Goal: Information Seeking & Learning: Learn about a topic

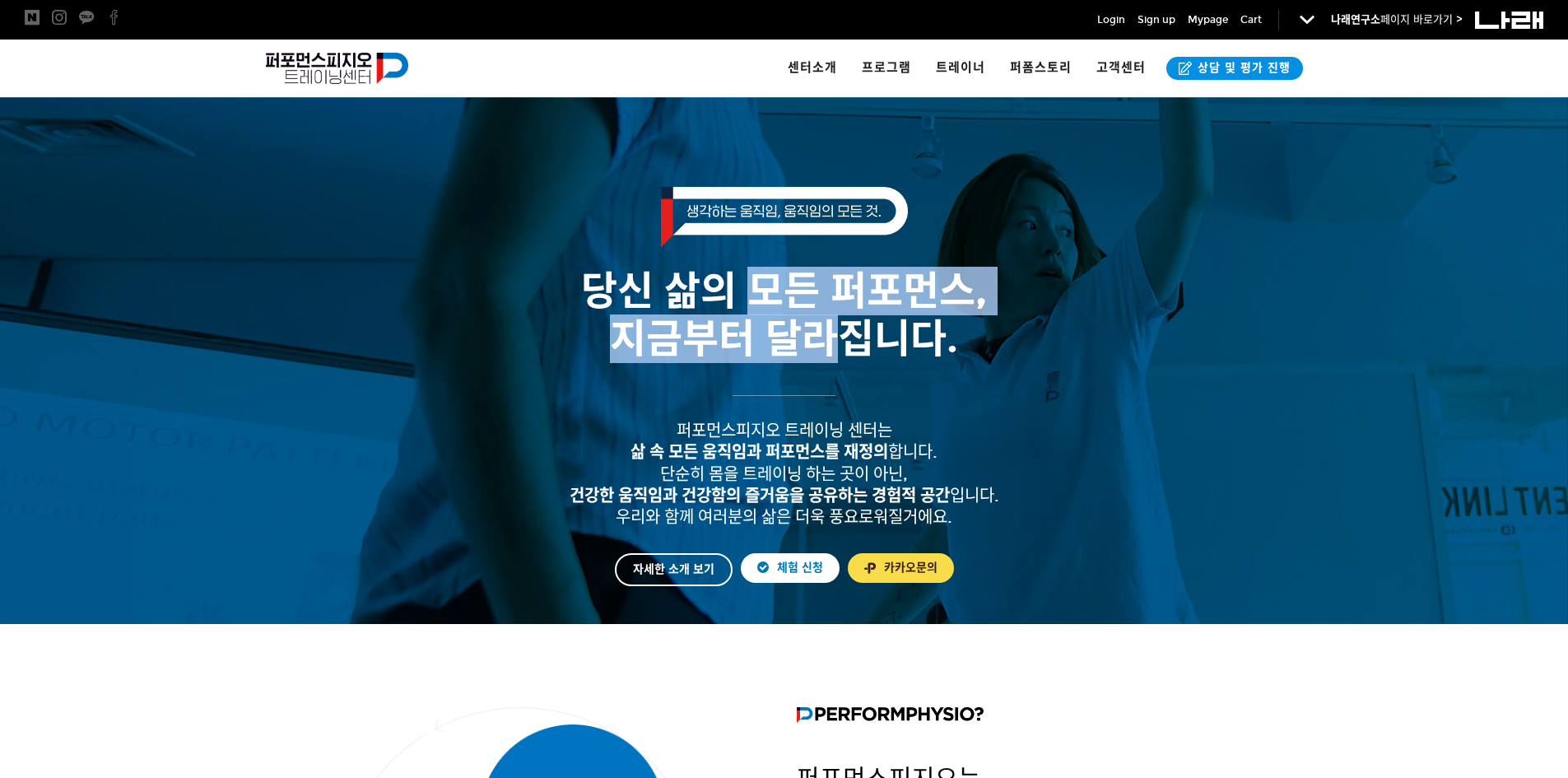
drag, startPoint x: 764, startPoint y: 301, endPoint x: 822, endPoint y: 380, distance: 98.0
click at [822, 380] on div "당신 삶의 모든 퍼포먼스, 지금부터 달라집니다." at bounding box center [784, 268] width 1054 height 229
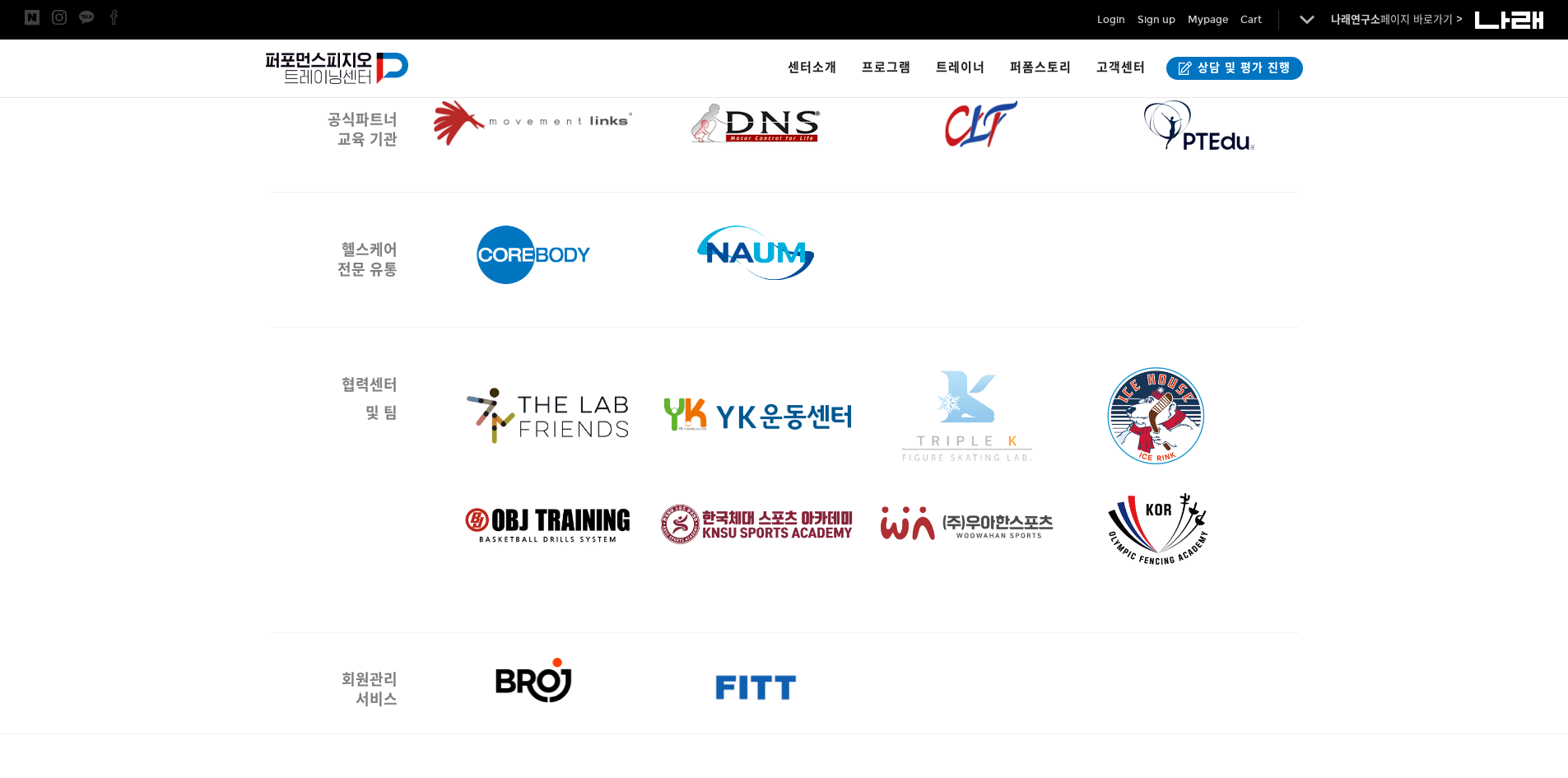
scroll to position [2081, 0]
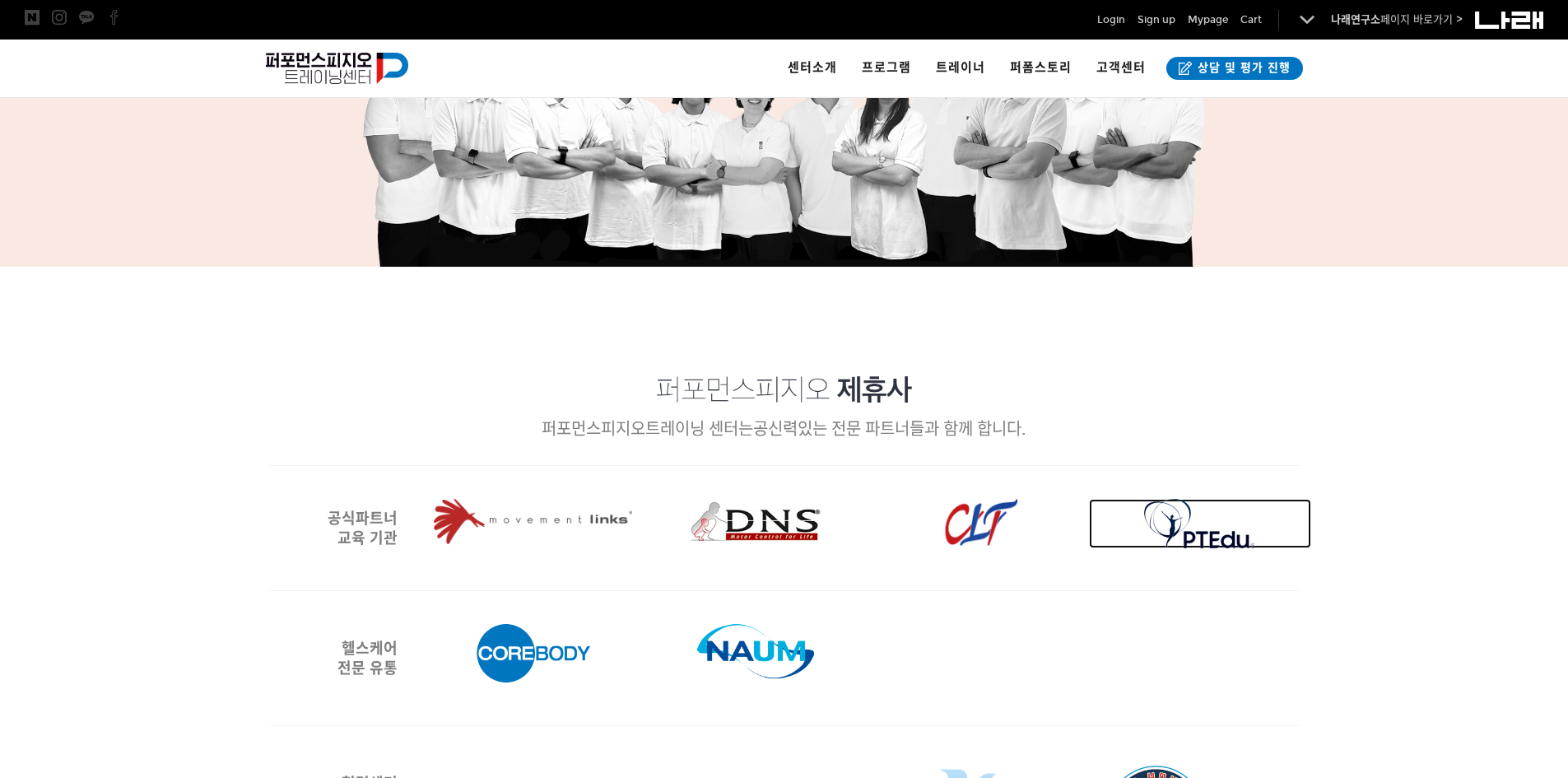
click at [1191, 520] on div at bounding box center [1199, 524] width 111 height 49
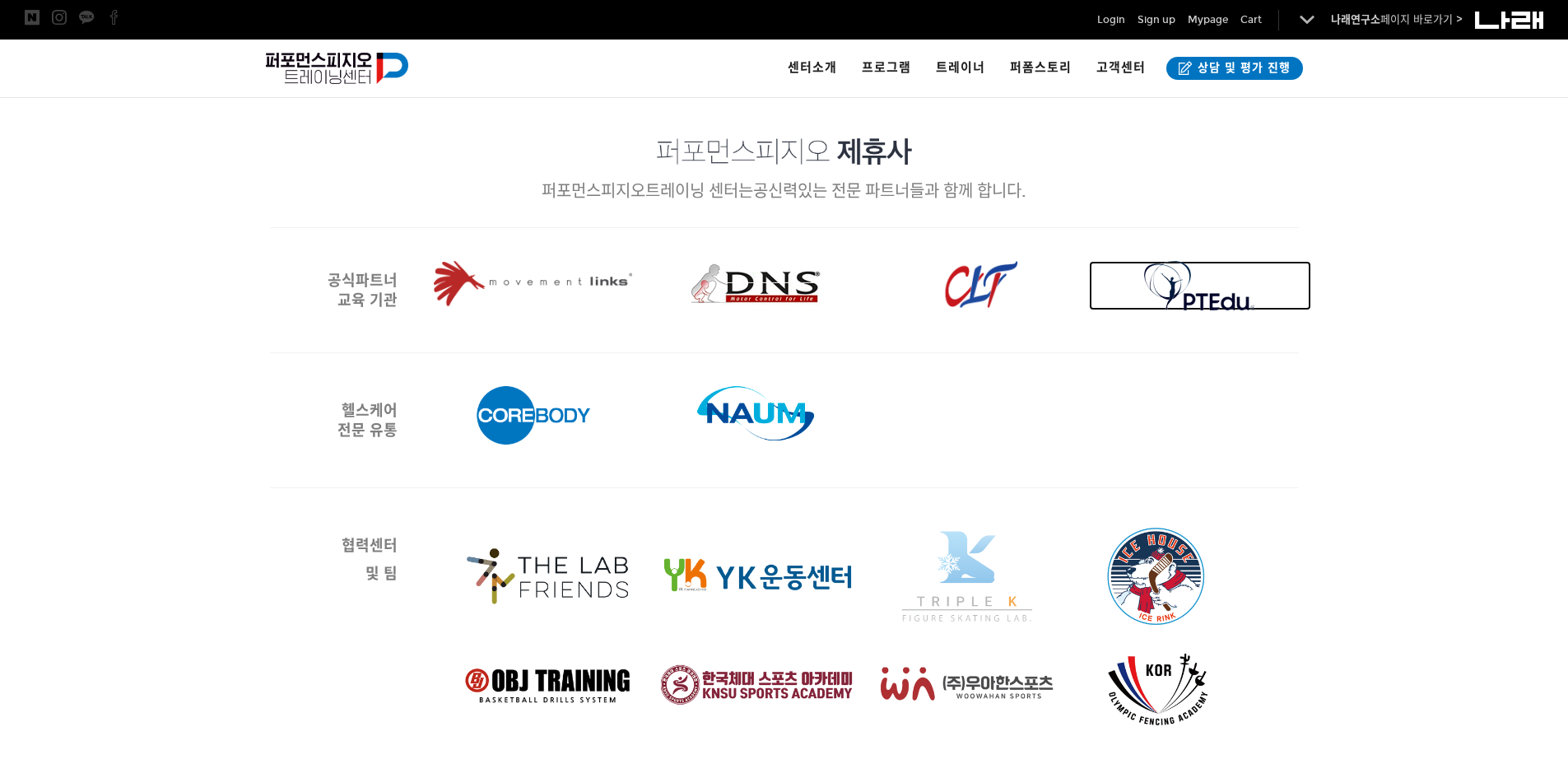
scroll to position [2328, 0]
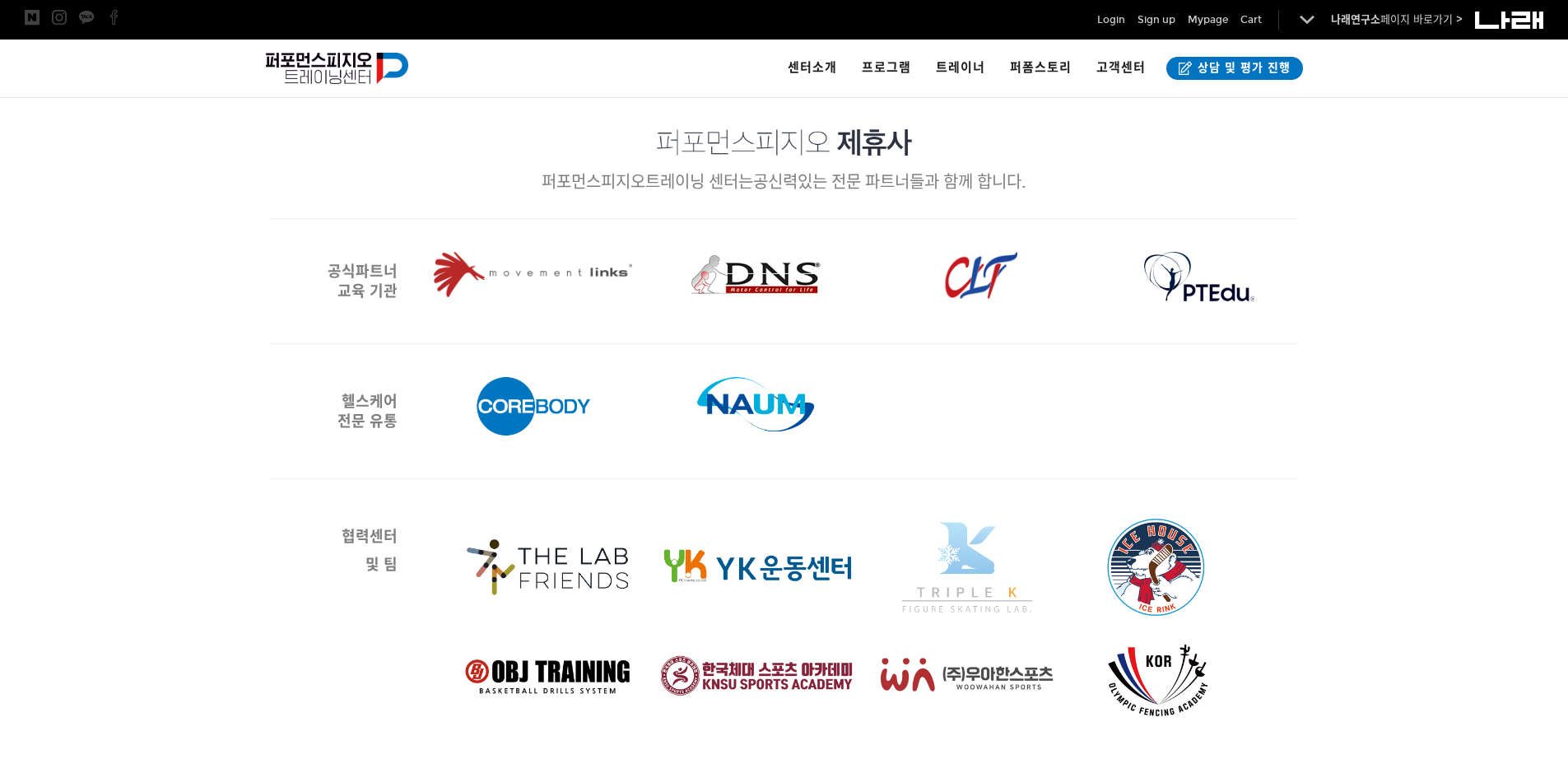
click at [967, 269] on div at bounding box center [978, 276] width 136 height 47
click at [974, 284] on div at bounding box center [978, 276] width 136 height 47
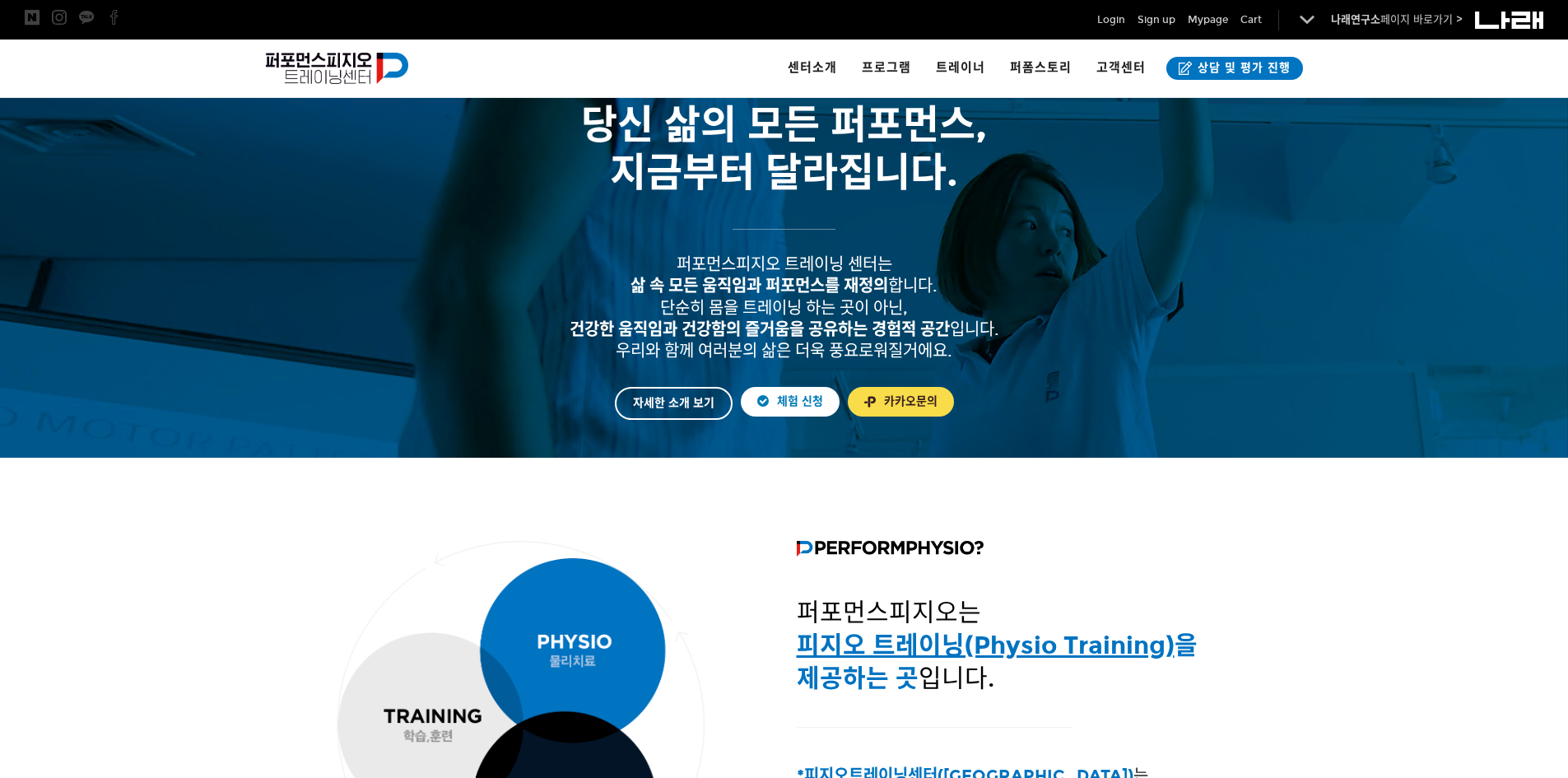
scroll to position [23, 0]
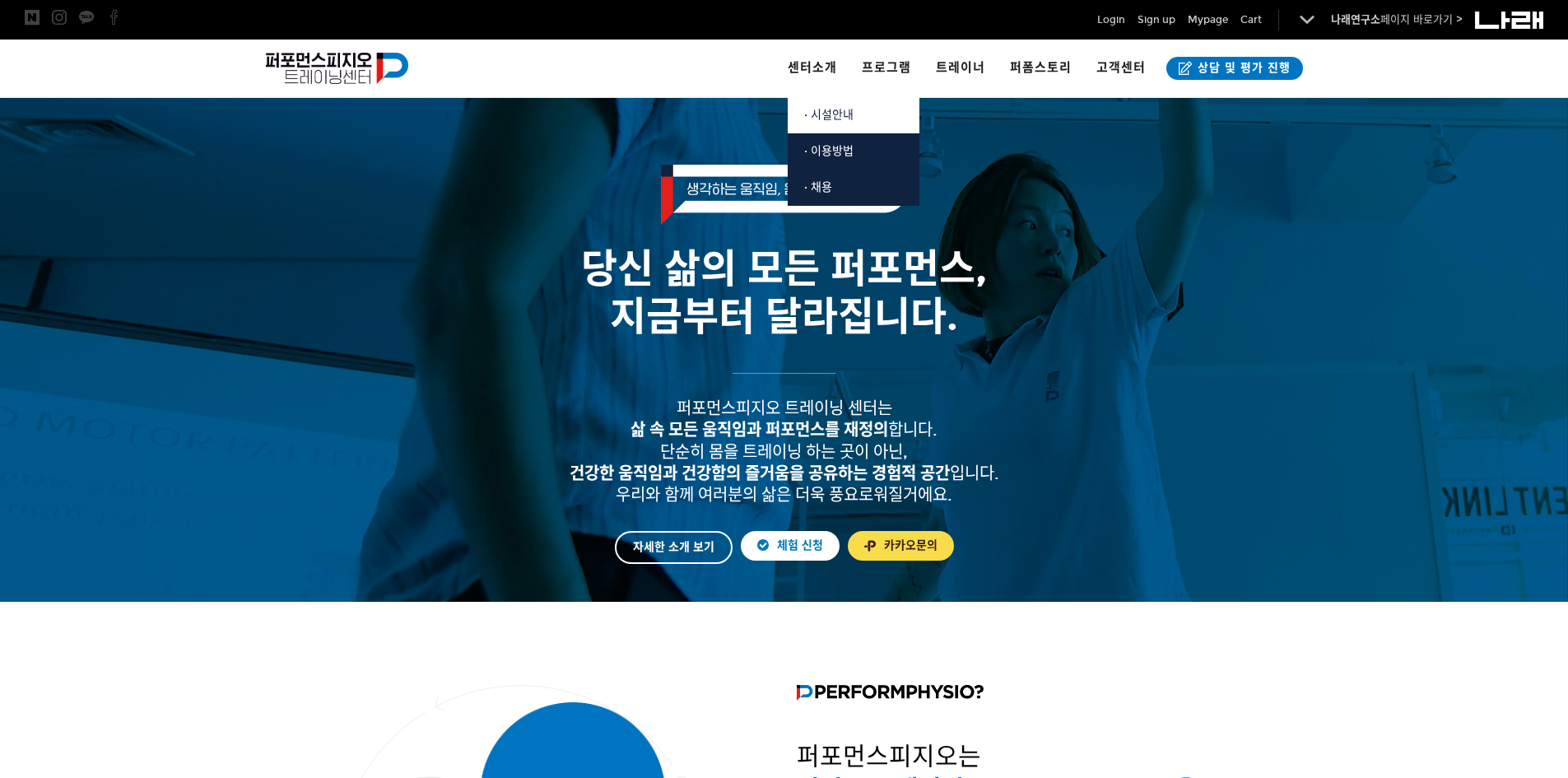
click at [837, 112] on span "· 시설안내" at bounding box center [829, 114] width 49 height 14
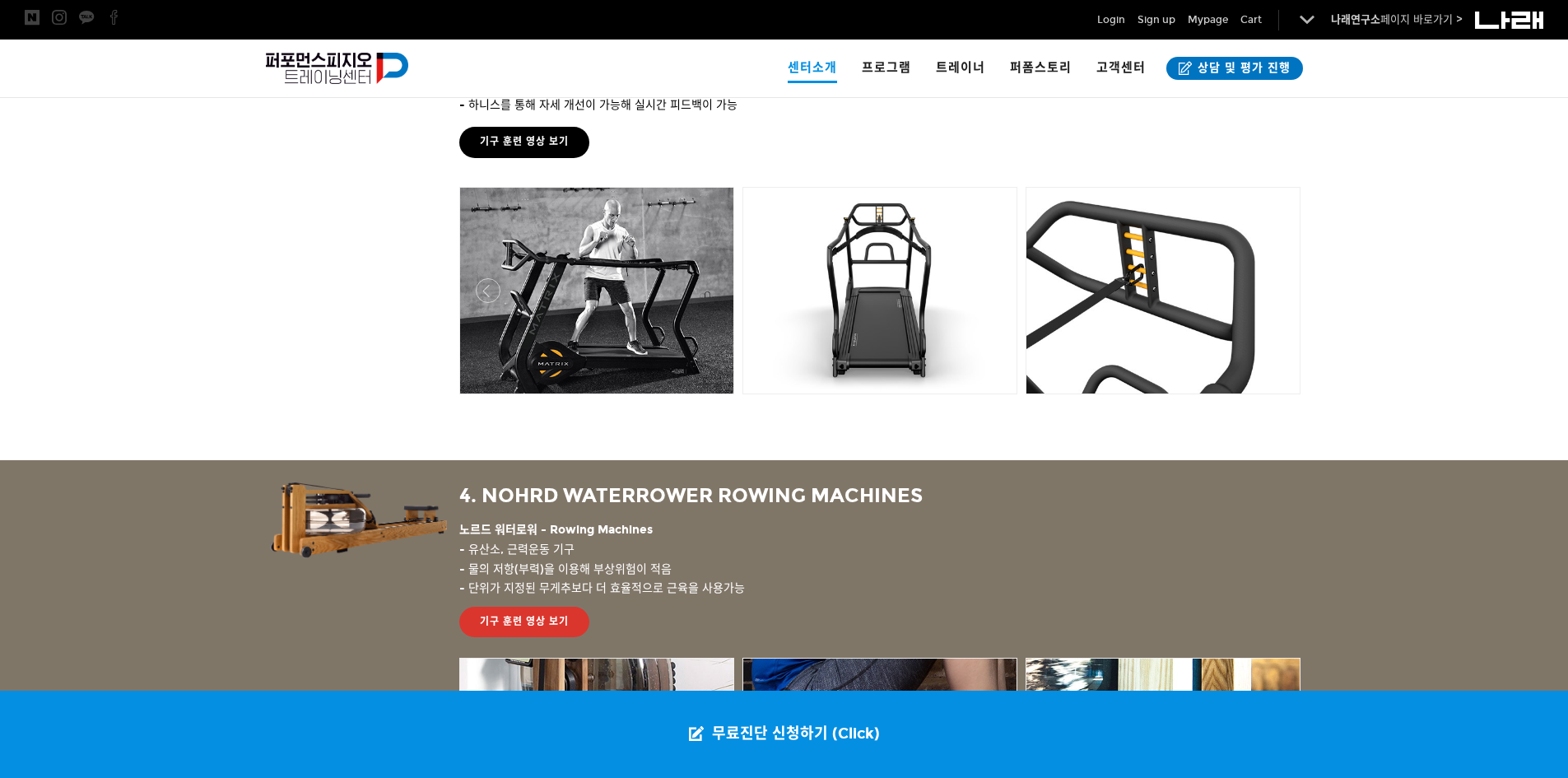
scroll to position [2191, 0]
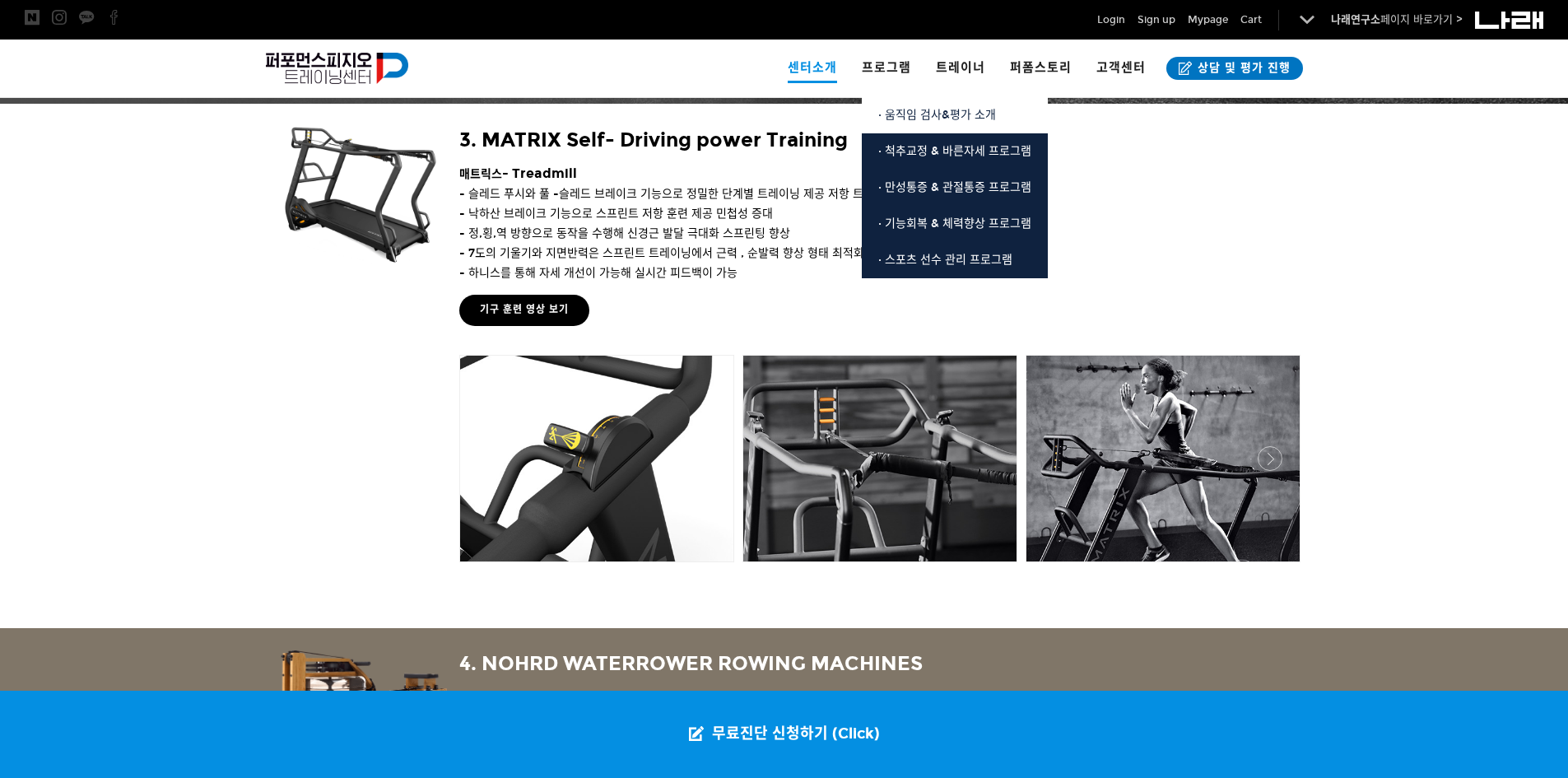
click at [910, 108] on span "· 움직임 검사&평가 소개" at bounding box center [936, 114] width 117 height 14
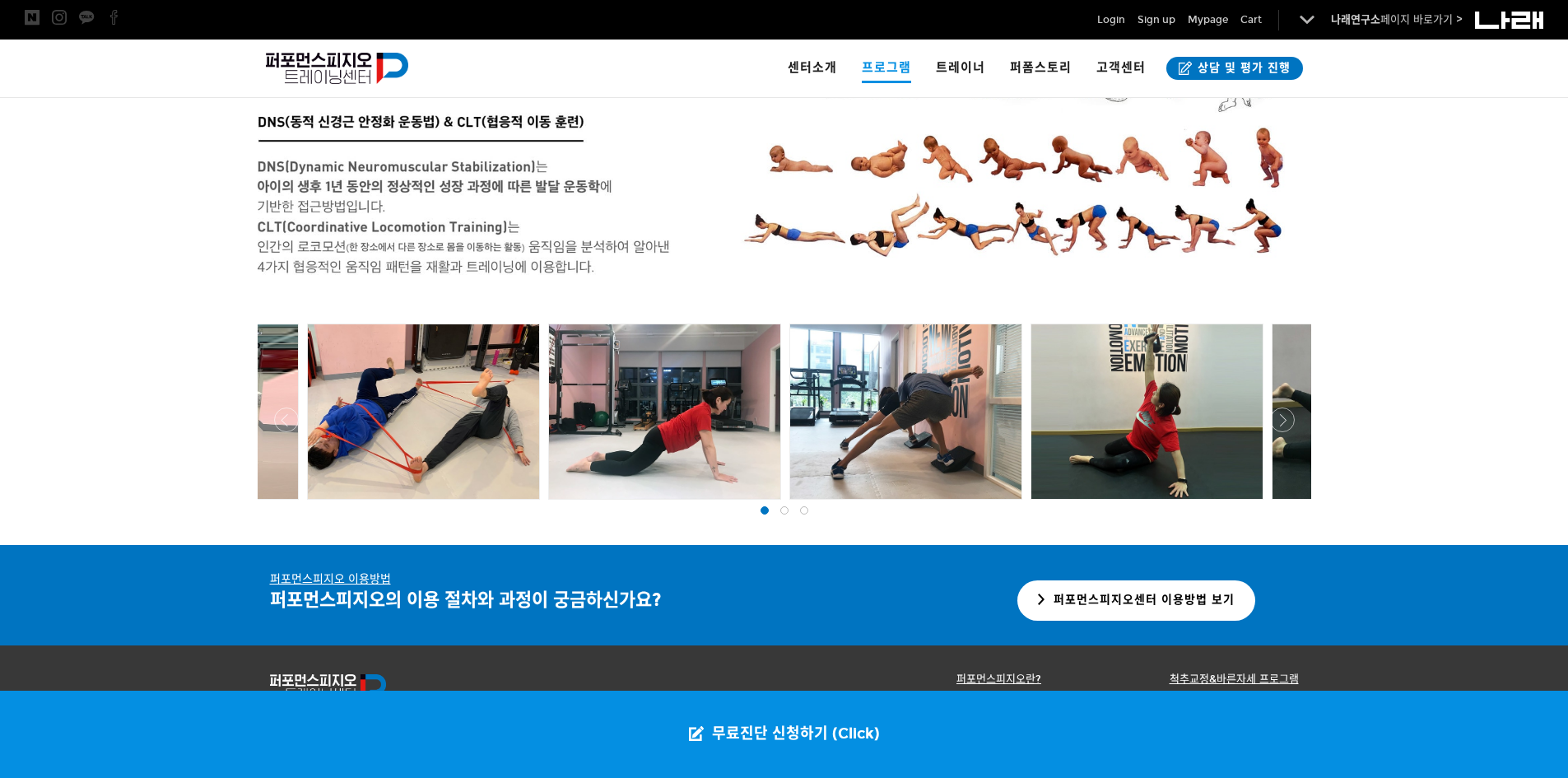
scroll to position [3212, 0]
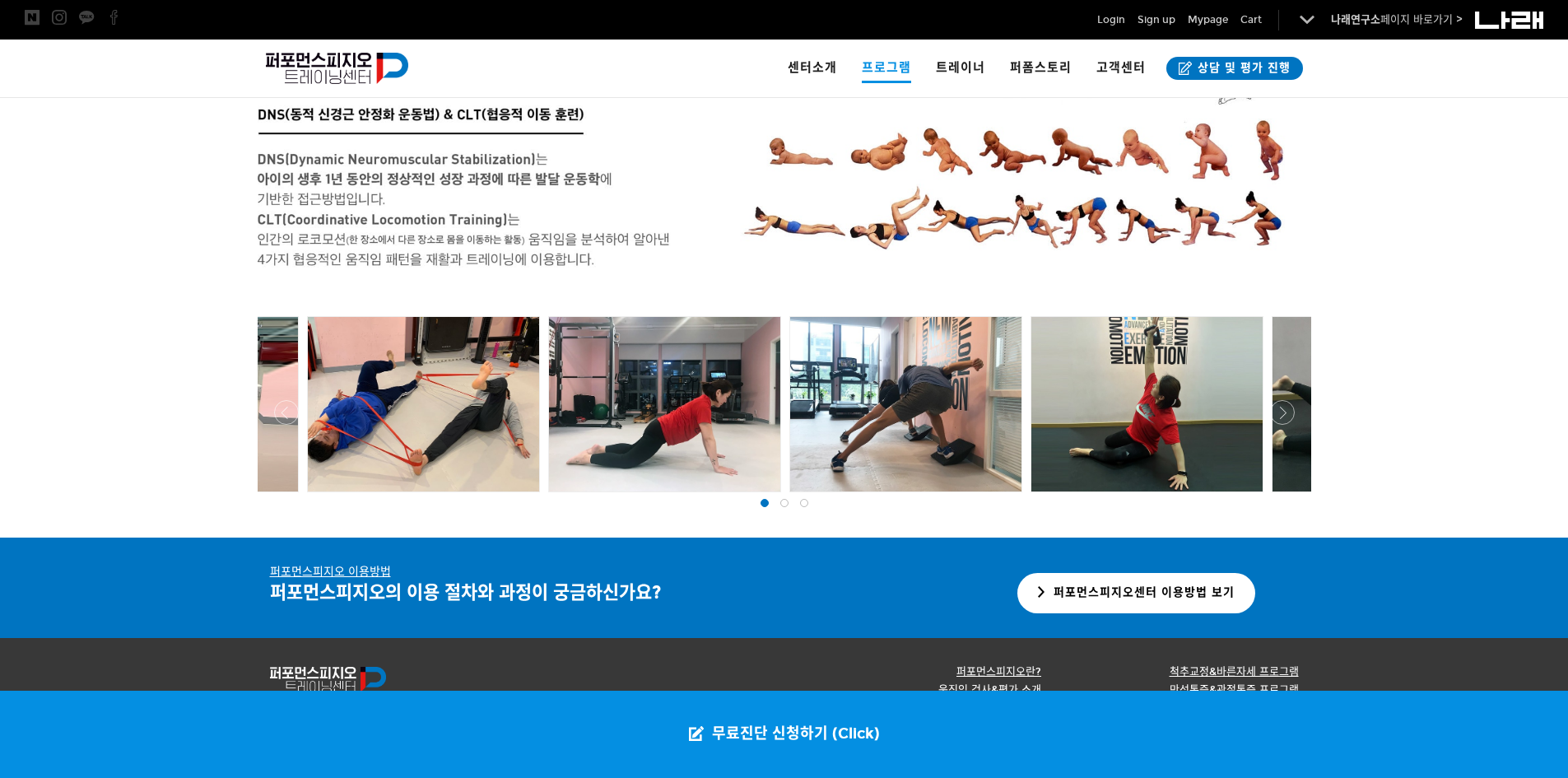
click at [778, 497] on div at bounding box center [784, 503] width 20 height 17
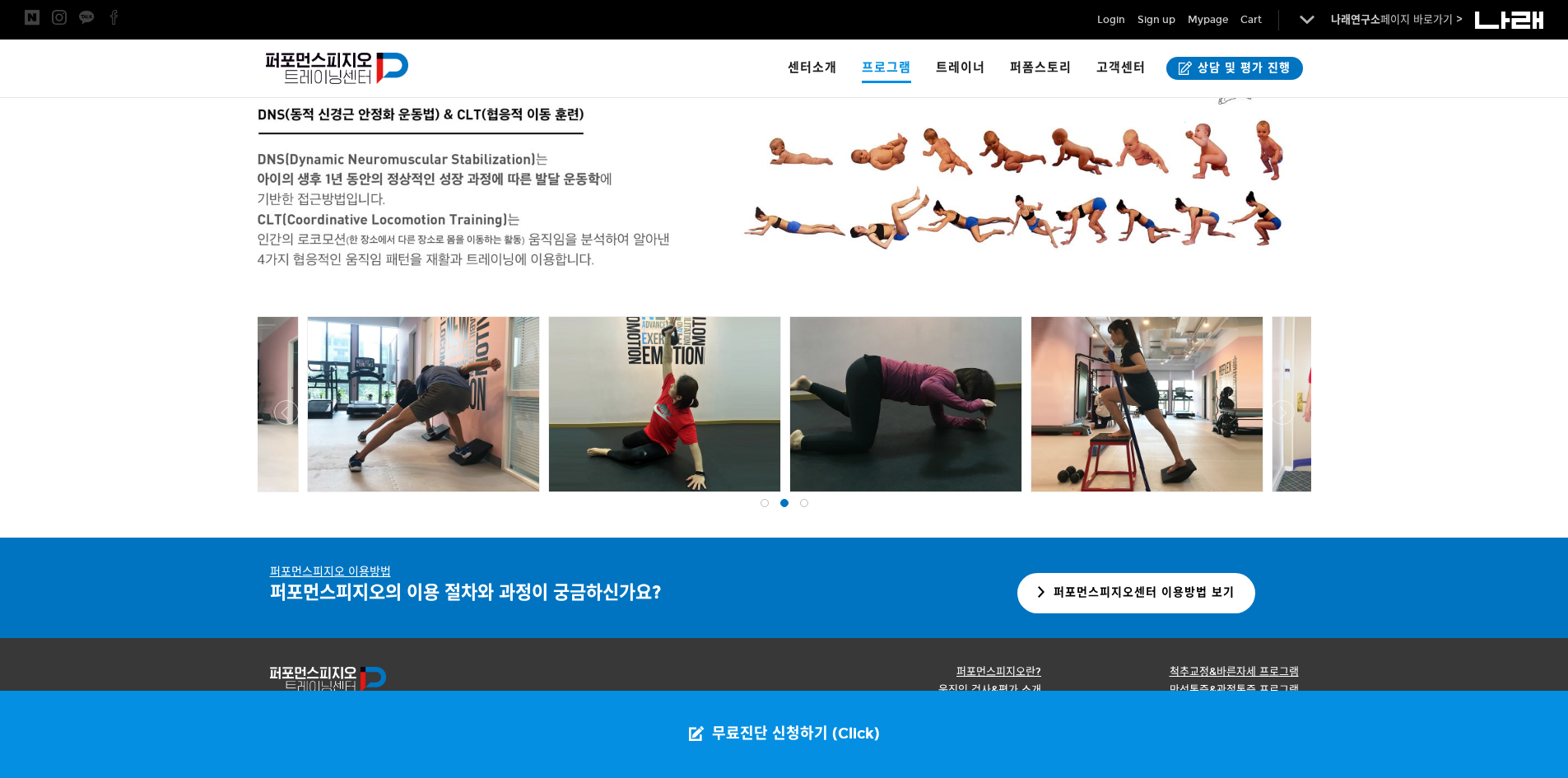
click at [805, 502] on span at bounding box center [804, 503] width 8 height 8
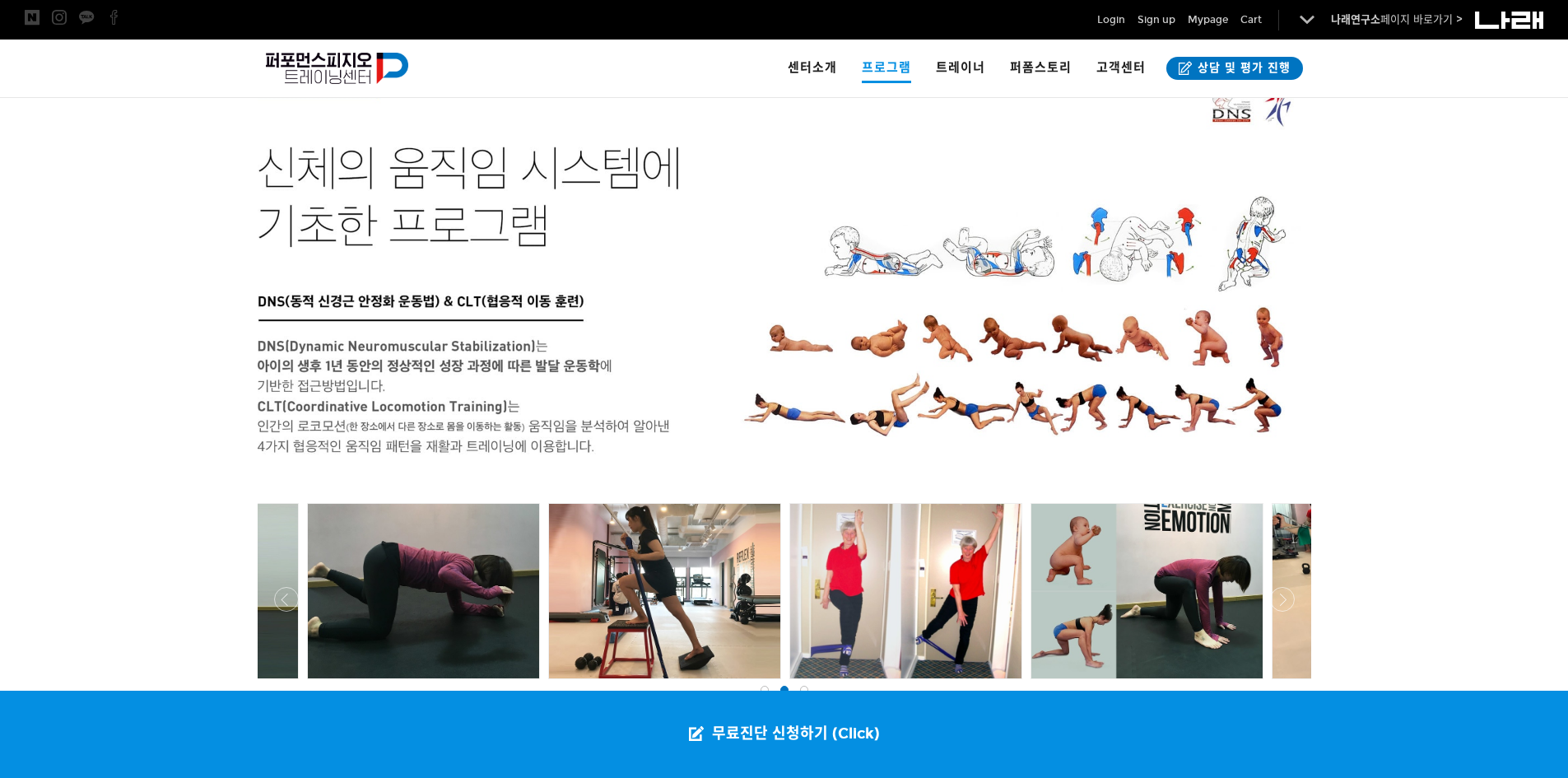
scroll to position [2900, 0]
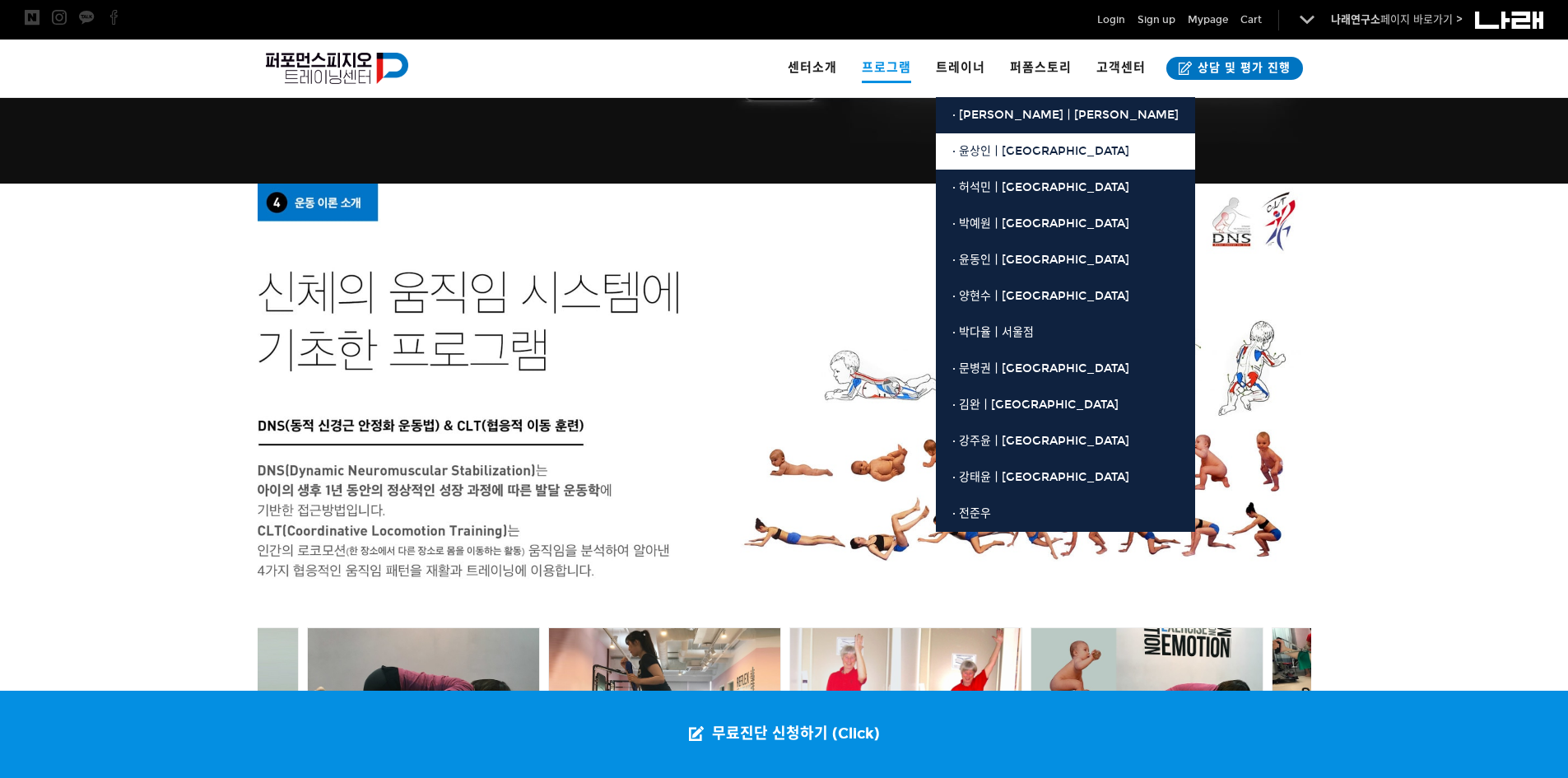
click at [1017, 158] on link "· 윤상인ㅣ[GEOGRAPHIC_DATA]" at bounding box center [1064, 151] width 259 height 36
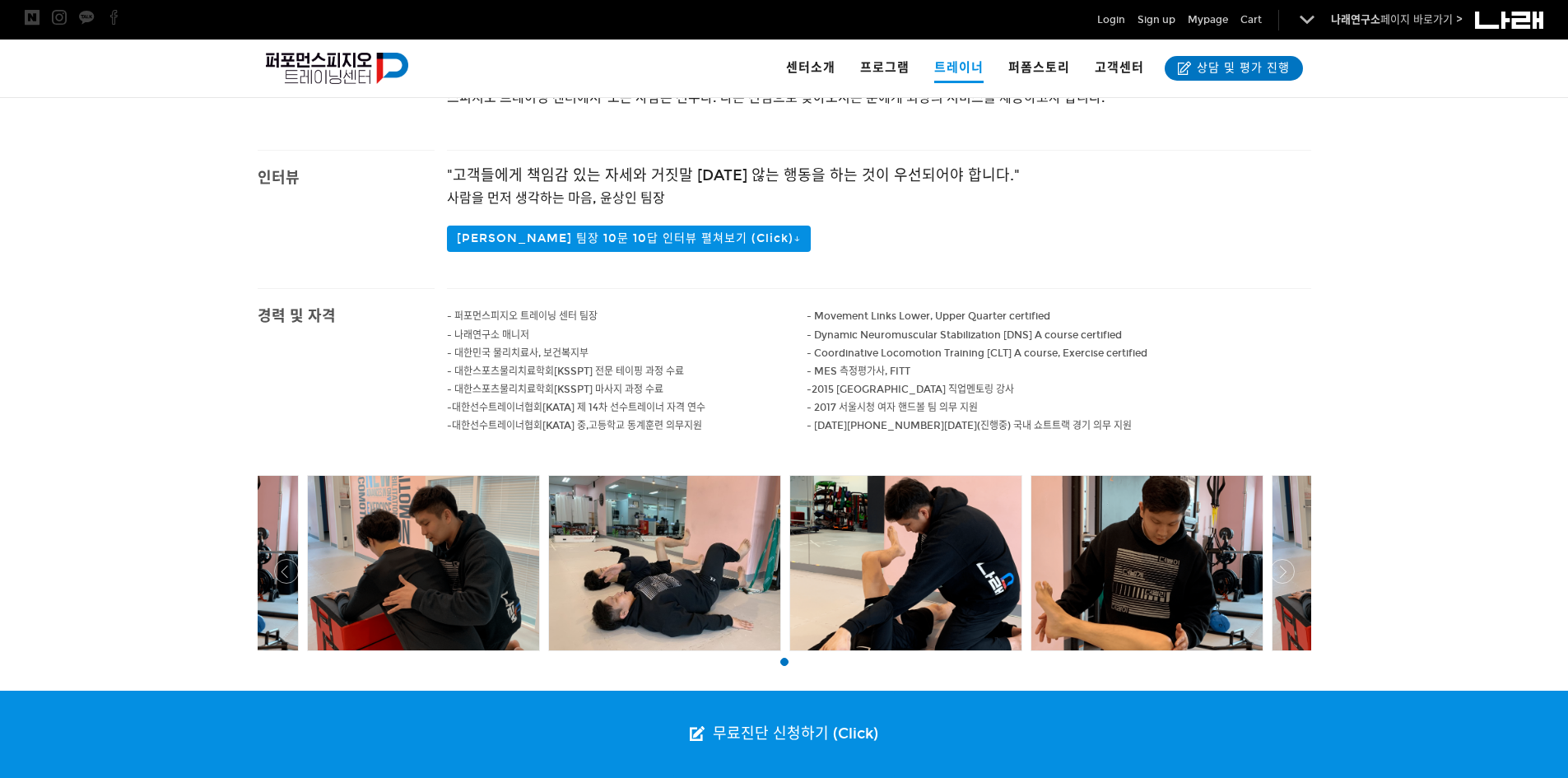
scroll to position [494, 0]
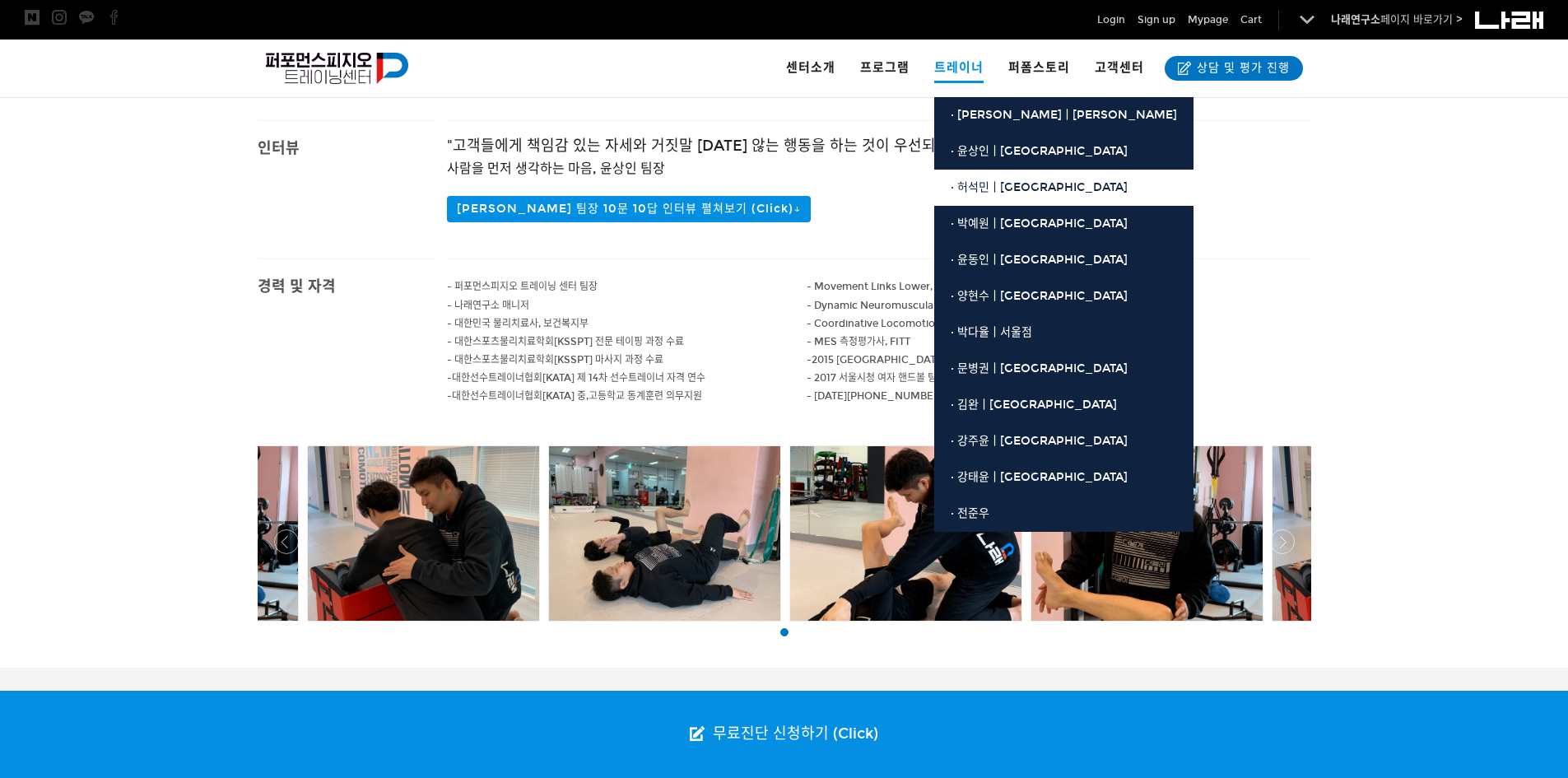
click at [989, 190] on span "· 허석민ㅣ[GEOGRAPHIC_DATA]" at bounding box center [1039, 187] width 177 height 14
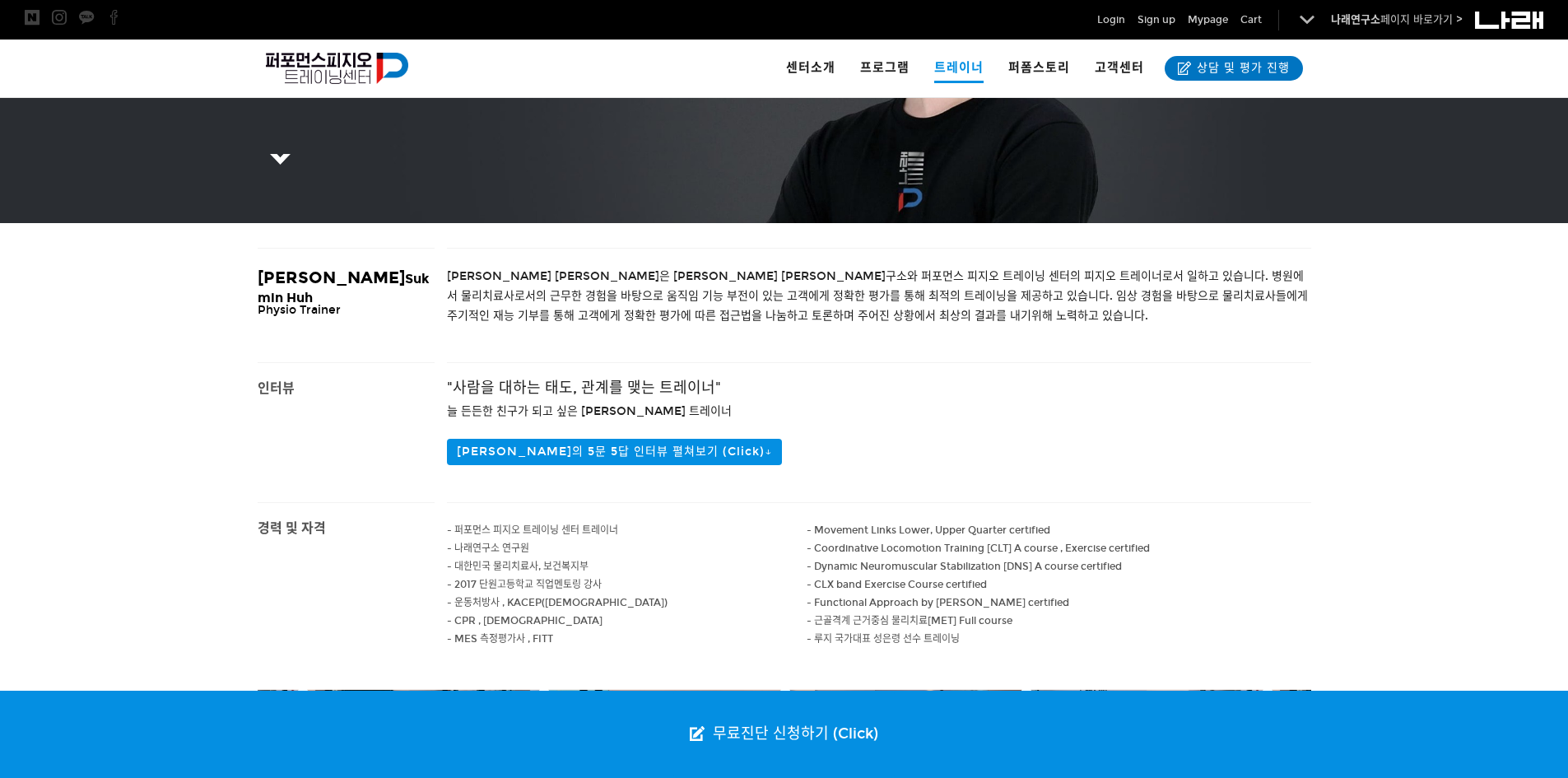
scroll to position [494, 0]
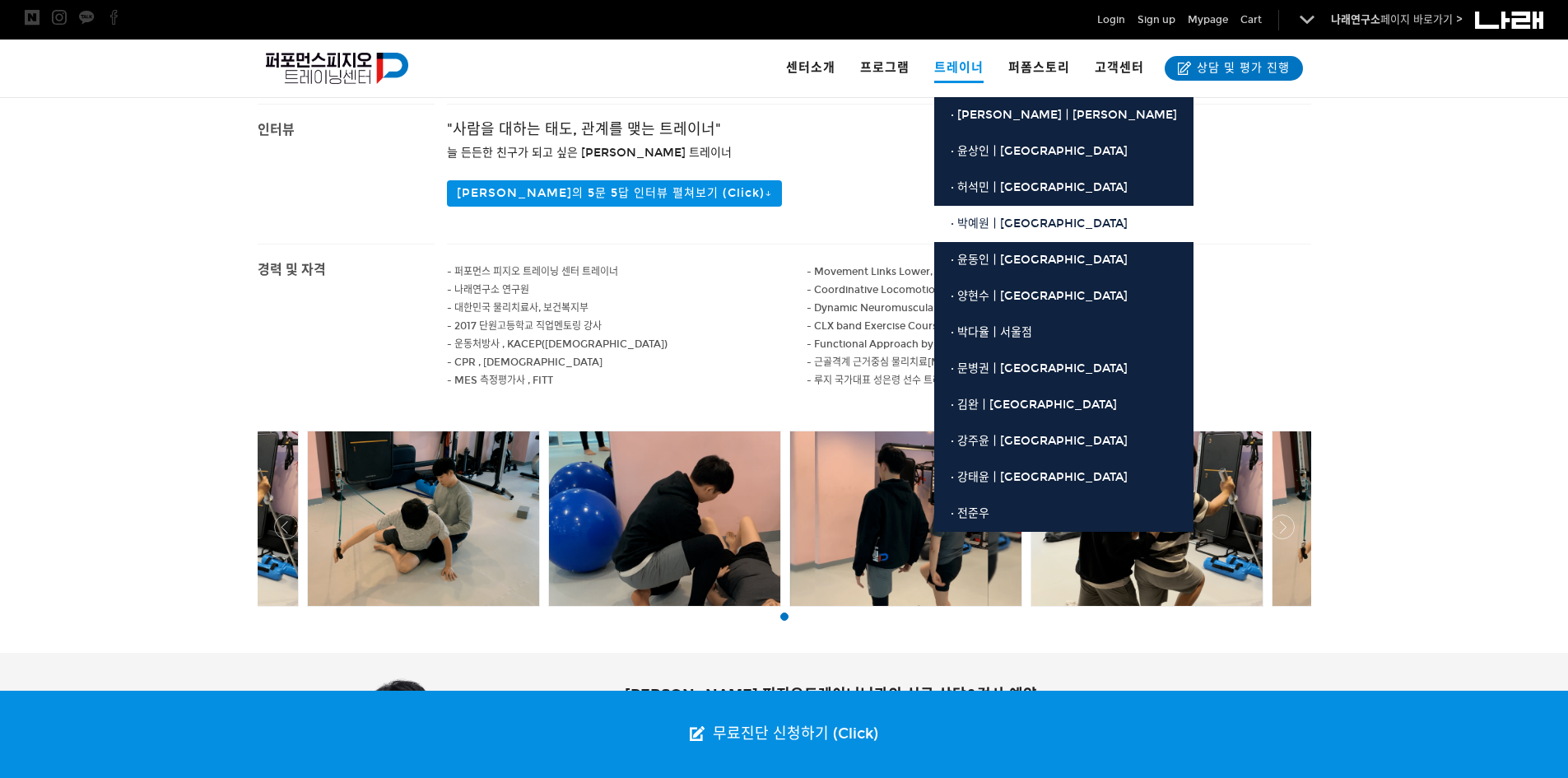
click at [1003, 220] on span "· 박예원ㅣ[GEOGRAPHIC_DATA]" at bounding box center [1039, 224] width 177 height 14
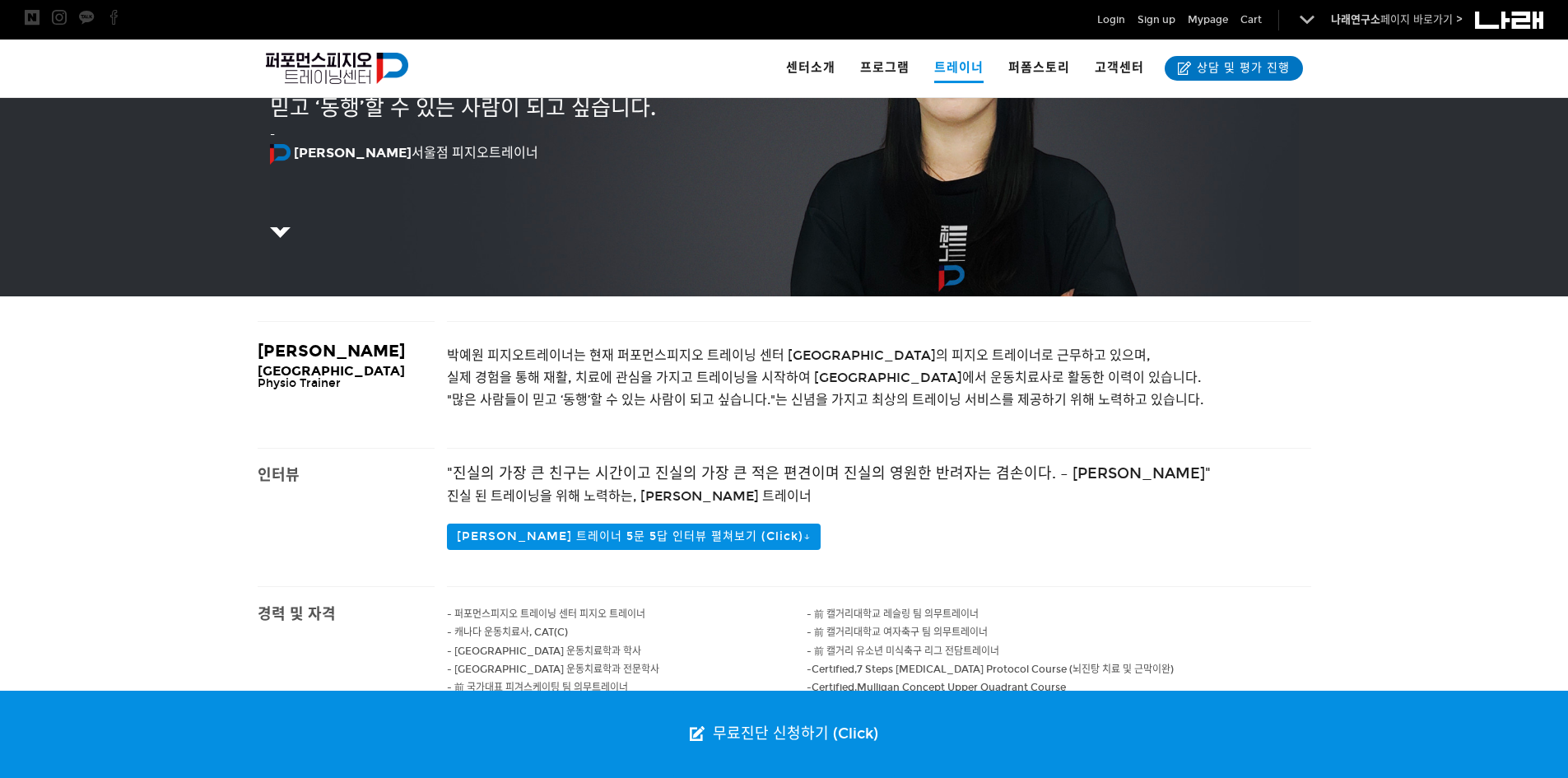
scroll to position [165, 0]
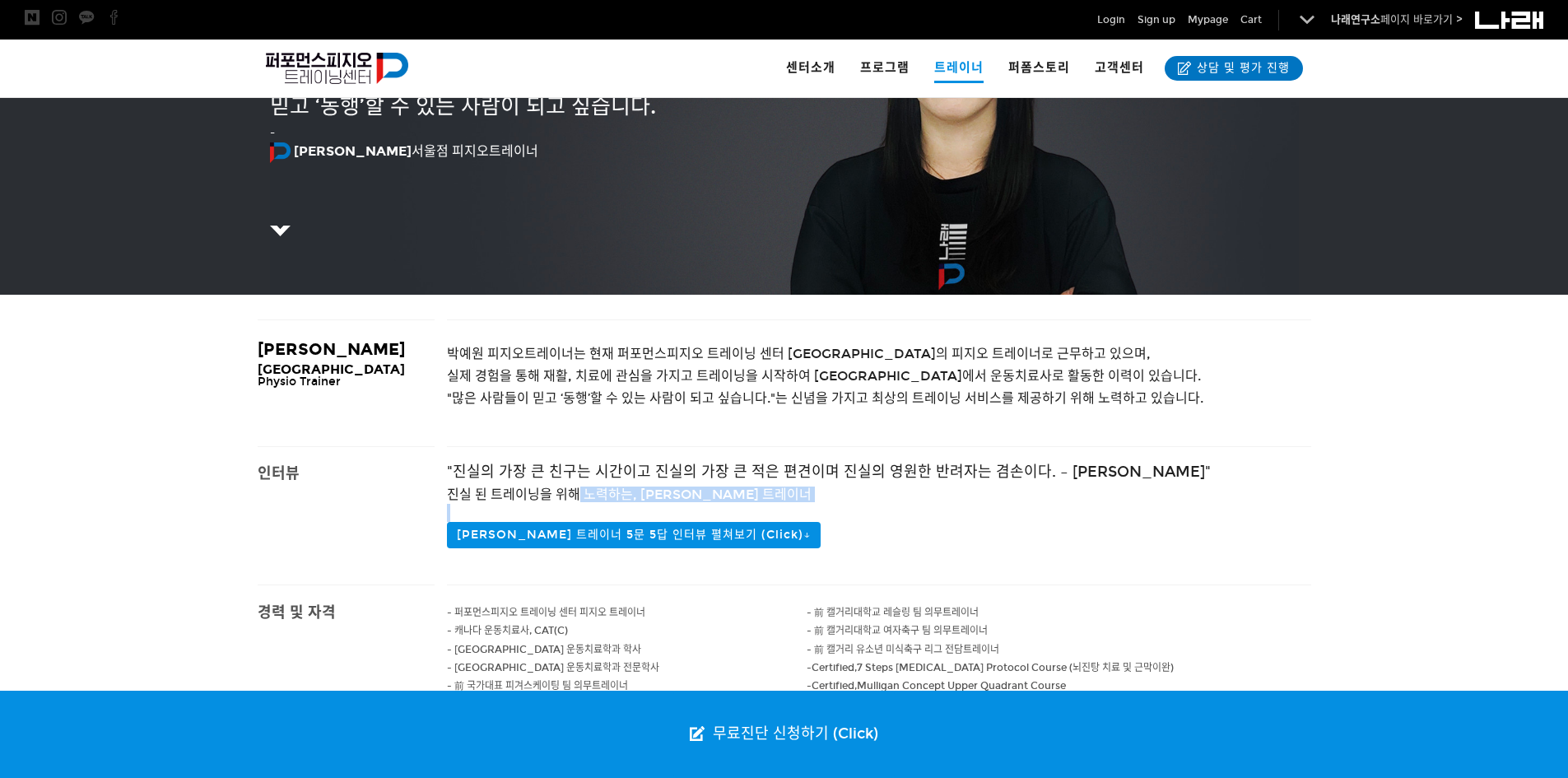
drag, startPoint x: 579, startPoint y: 487, endPoint x: 609, endPoint y: 505, distance: 35.0
click at [609, 505] on div ""진실의 가장 큰 친구는 시간이고 진실의 가장 큰 적은 편견이며 진실의 영원한 반려자는 겸손이다. – 찰스 칼렙 콜튼" 진실 된 트레이닝을 위…" at bounding box center [878, 515] width 864 height 137
click at [609, 505] on p at bounding box center [878, 513] width 864 height 18
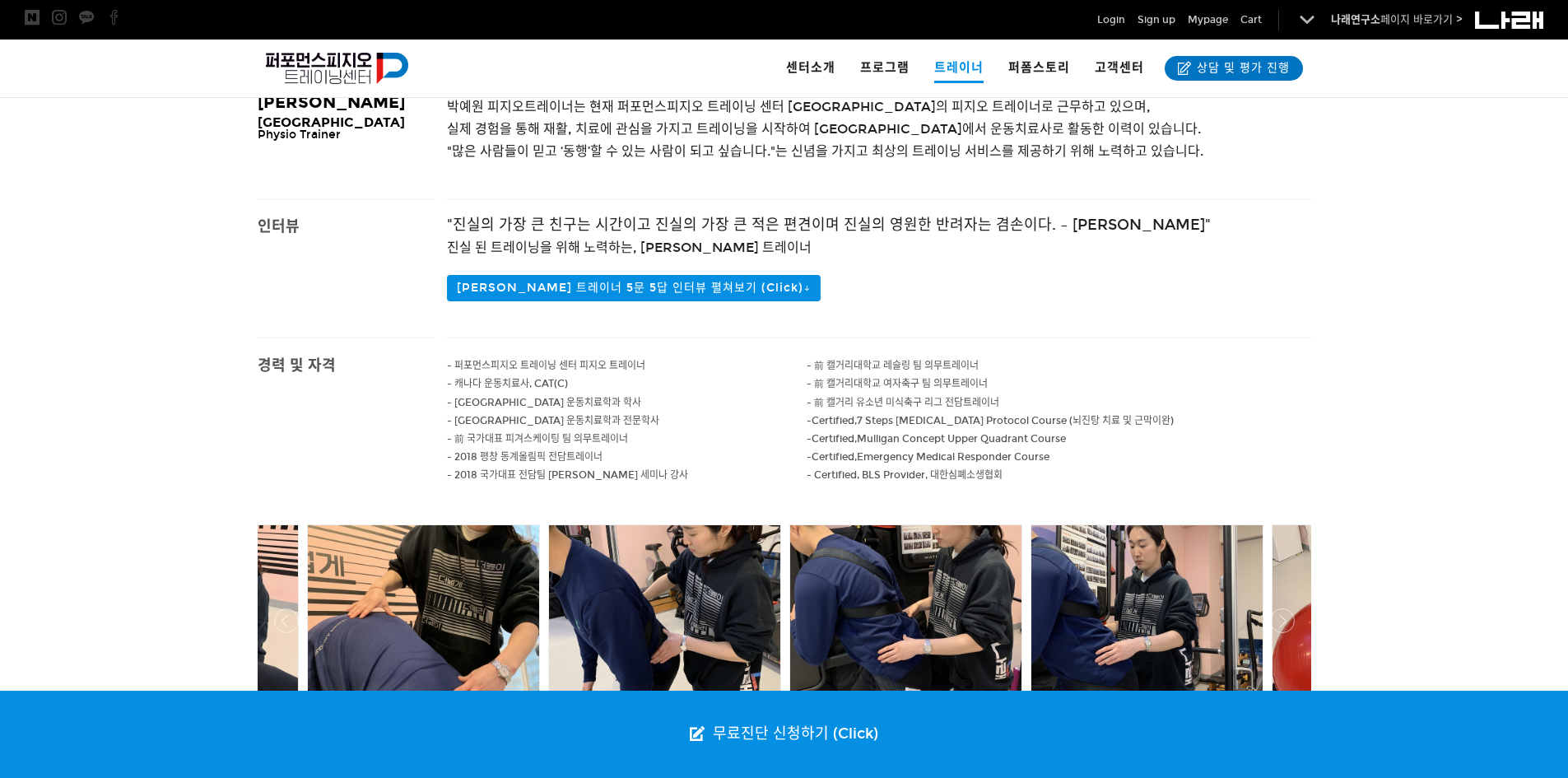
scroll to position [494, 0]
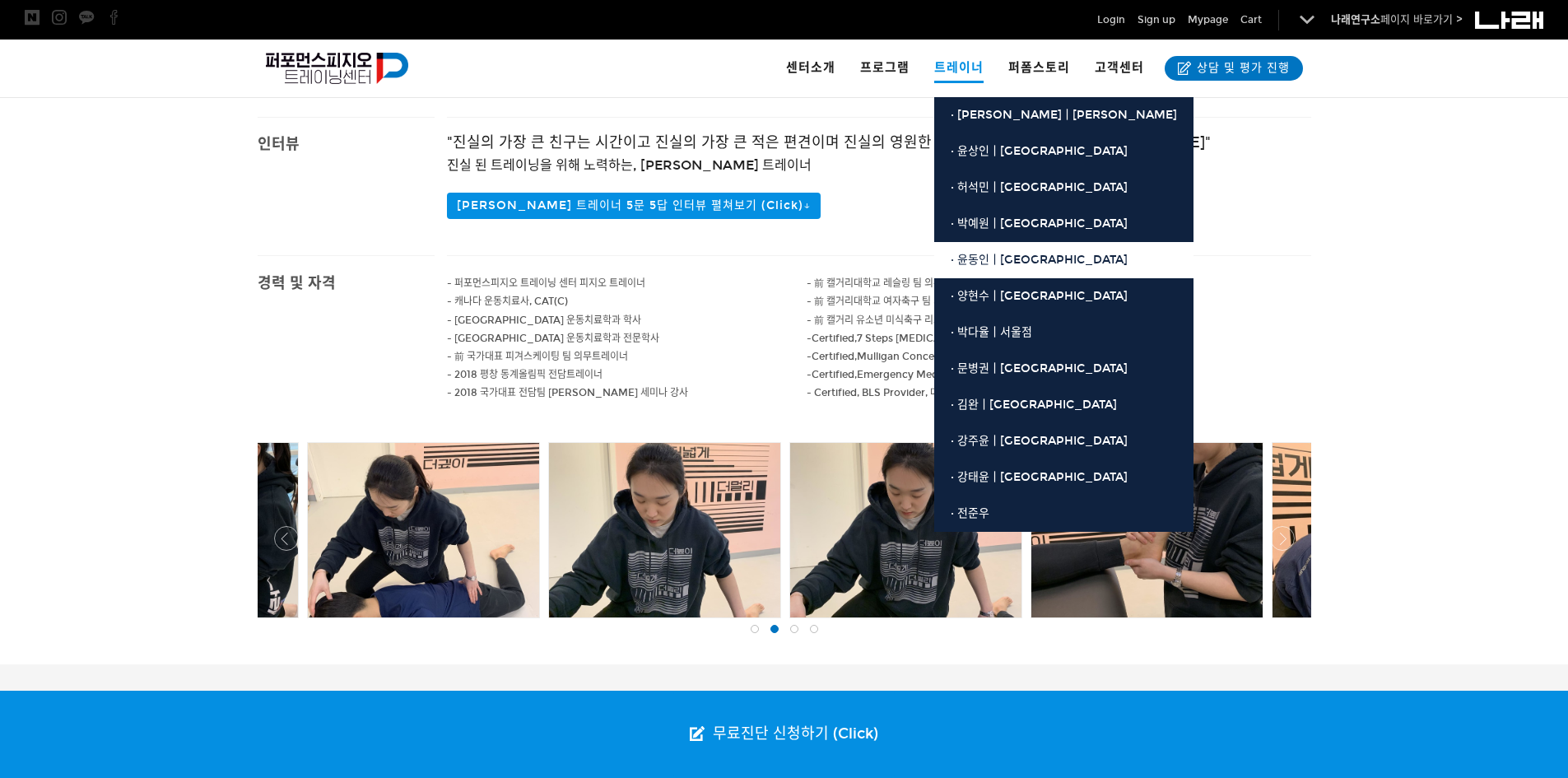
click at [1010, 263] on span "· 윤동인ㅣ[GEOGRAPHIC_DATA]" at bounding box center [1039, 259] width 177 height 14
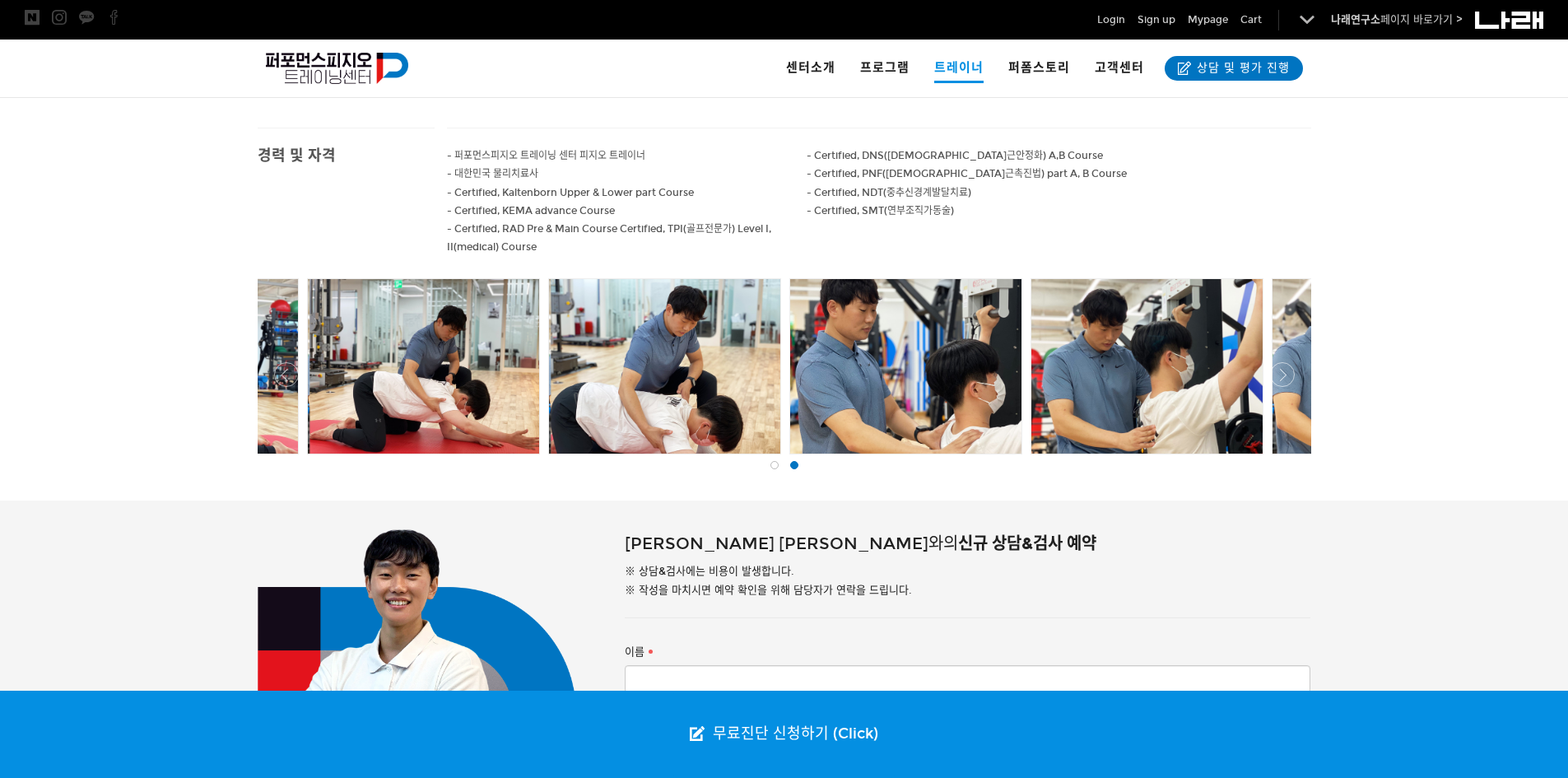
scroll to position [411, 0]
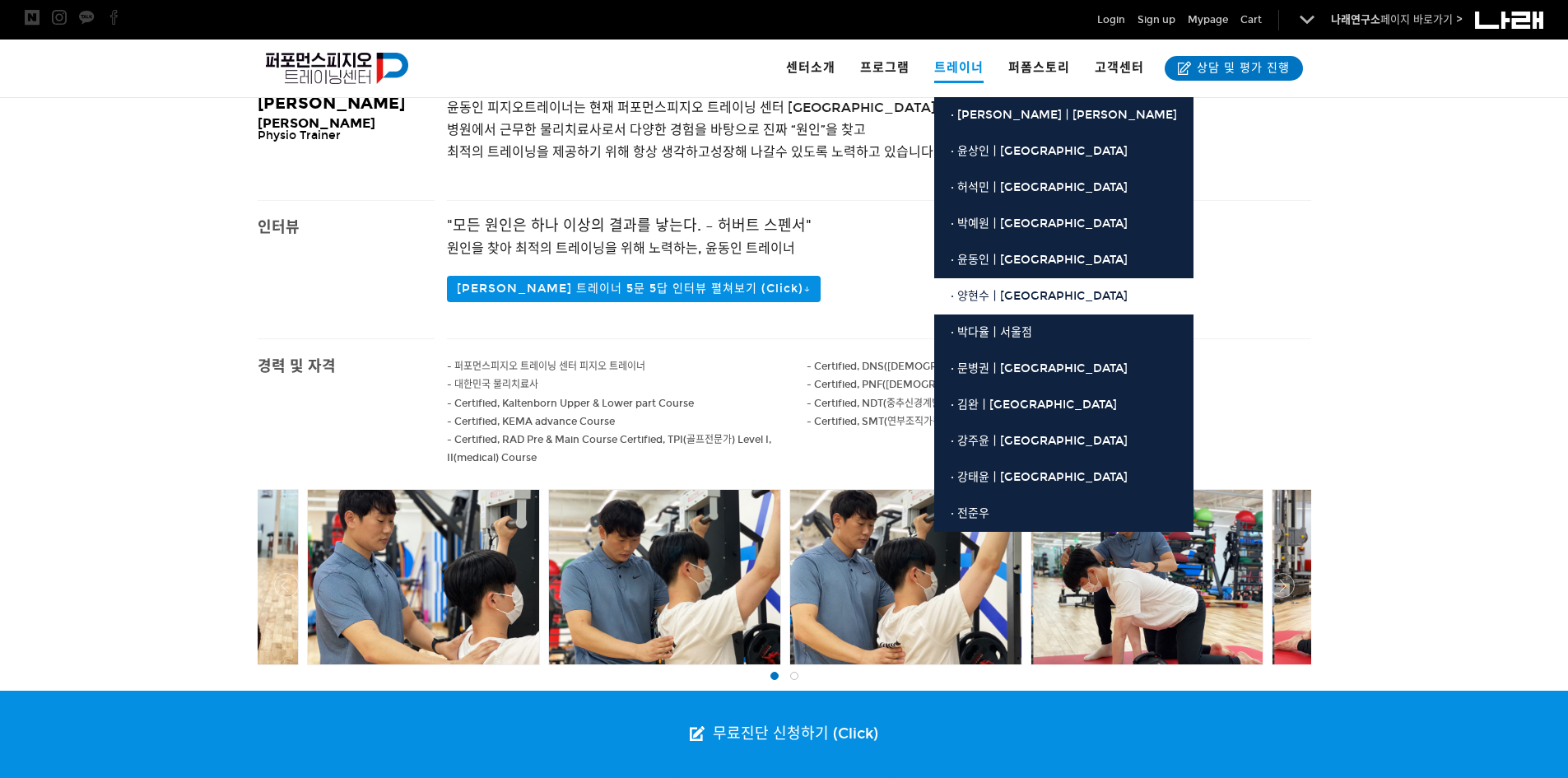
click at [1008, 293] on span "· 양현수ㅣ[GEOGRAPHIC_DATA]" at bounding box center [1039, 296] width 177 height 14
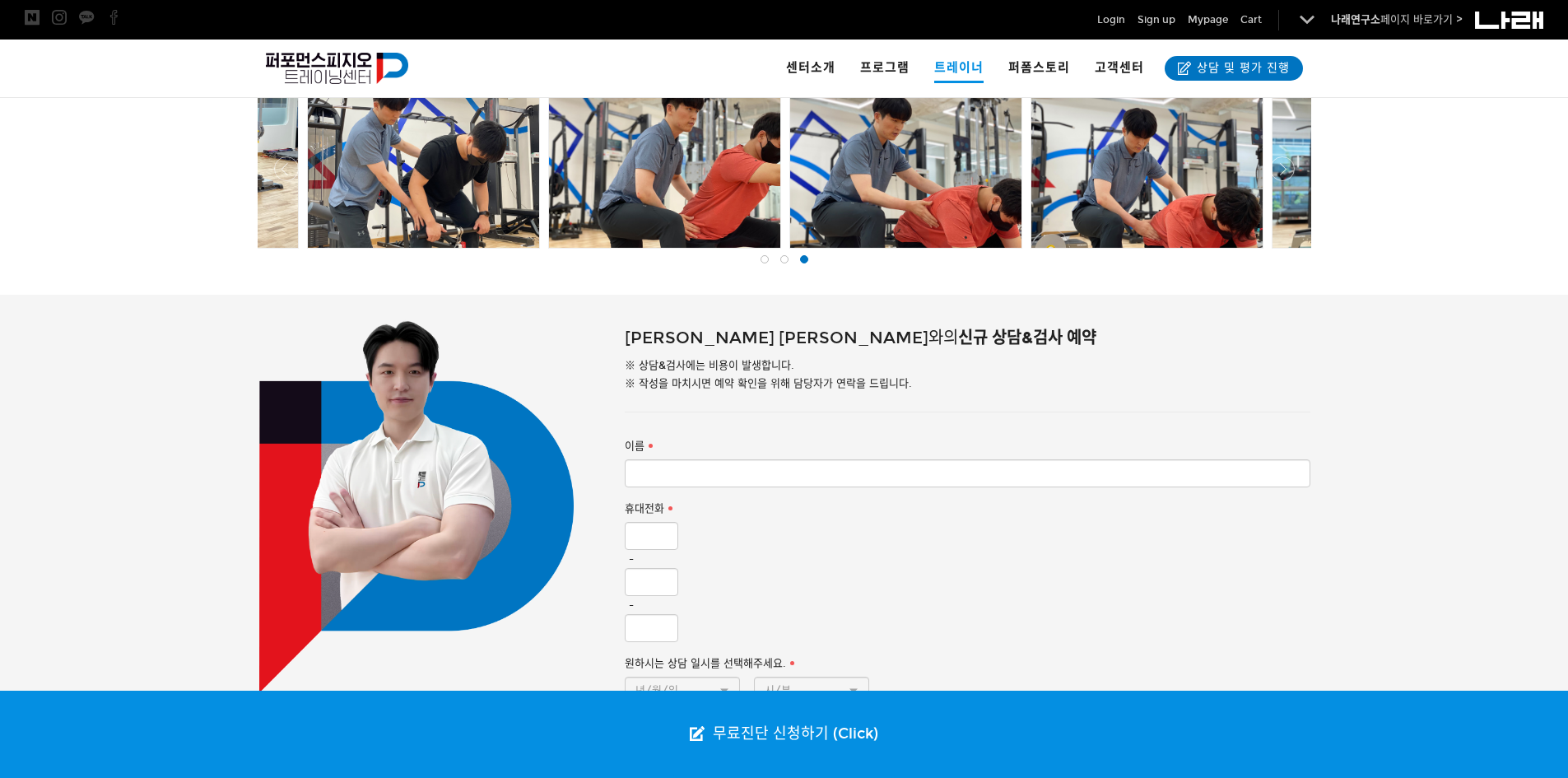
scroll to position [494, 0]
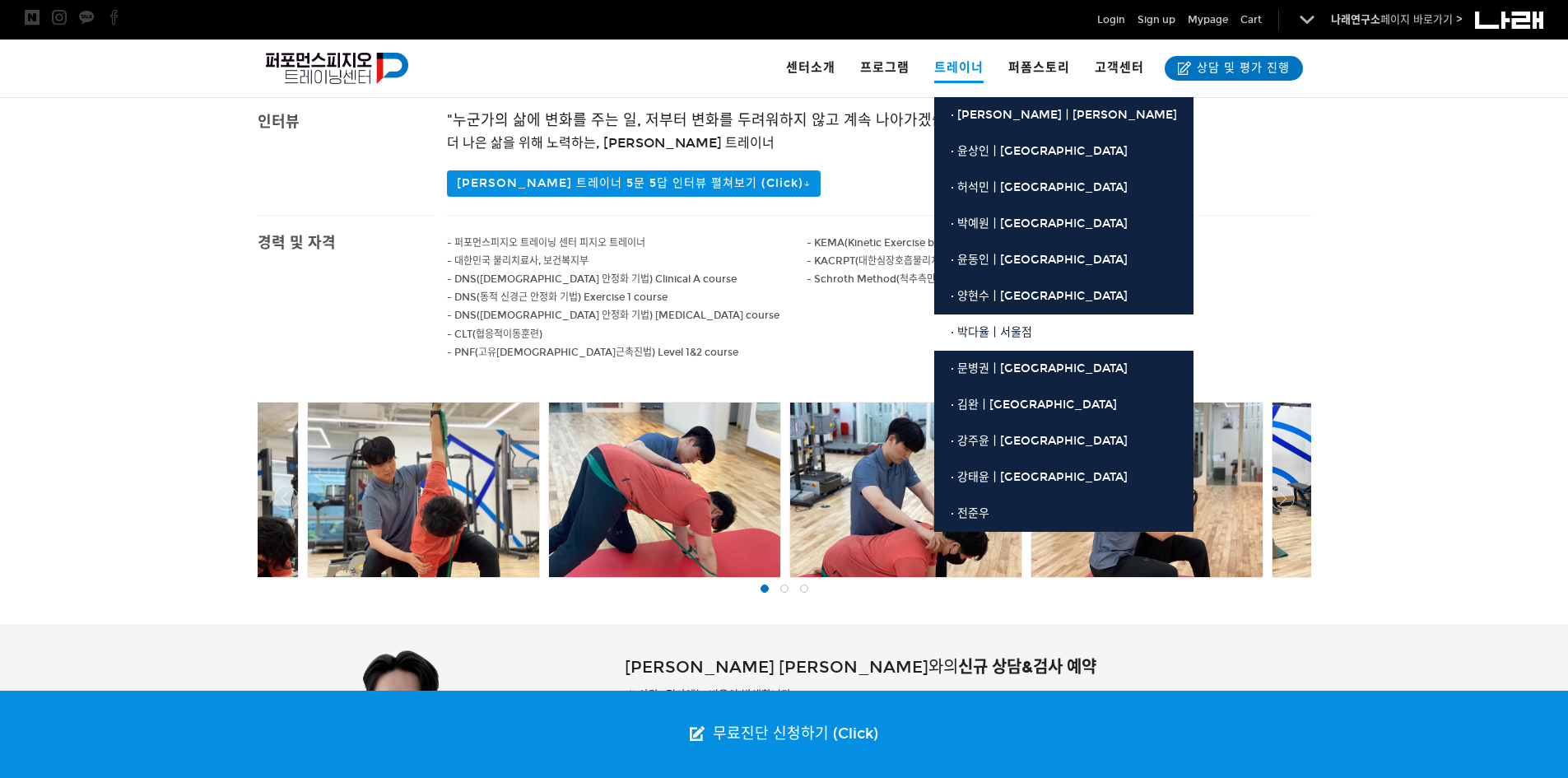
click at [1035, 344] on link "· 박다율ㅣ서울점" at bounding box center [1063, 332] width 259 height 36
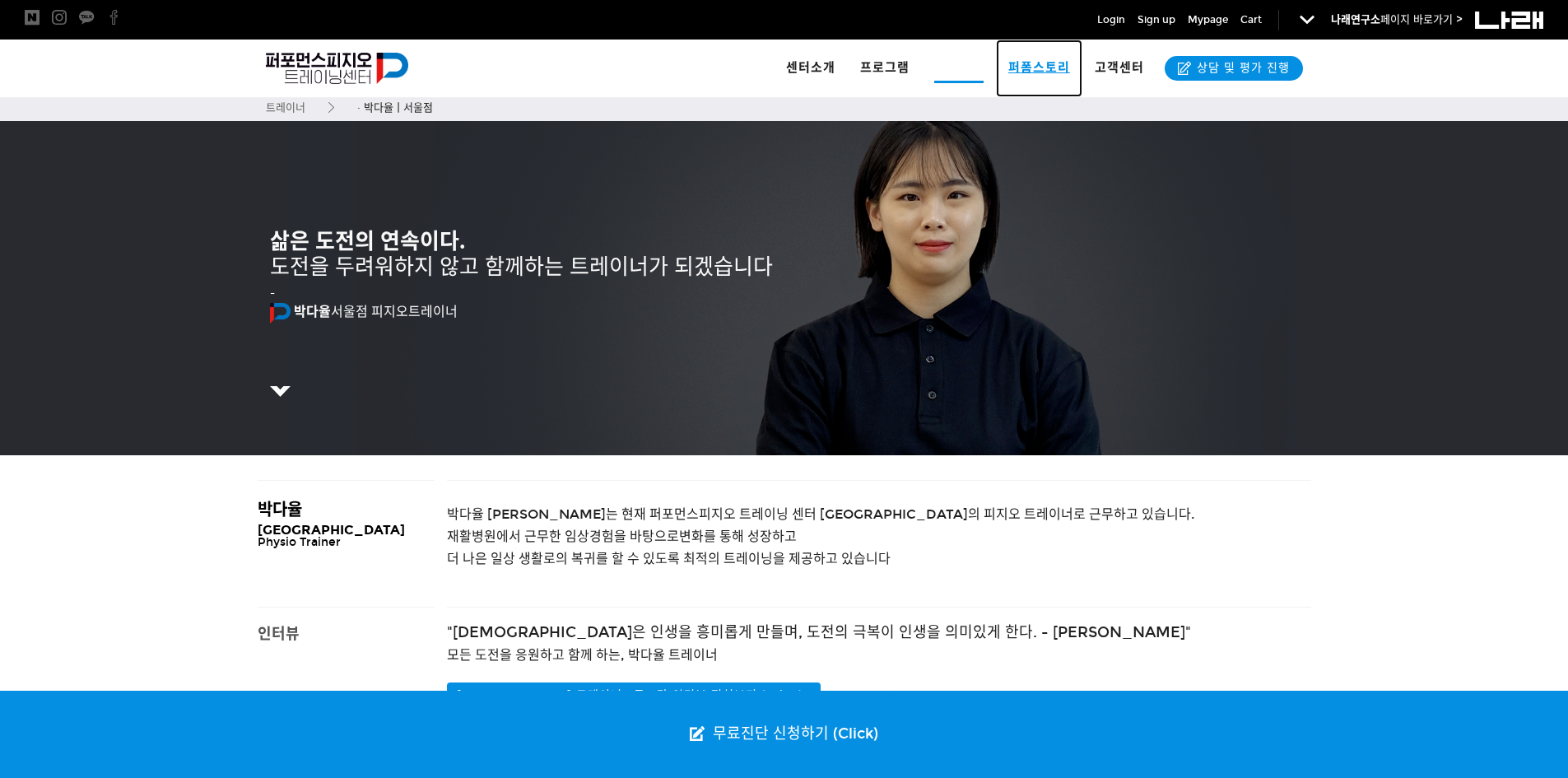
click at [1046, 65] on span "퍼폼스토리" at bounding box center [1039, 67] width 62 height 15
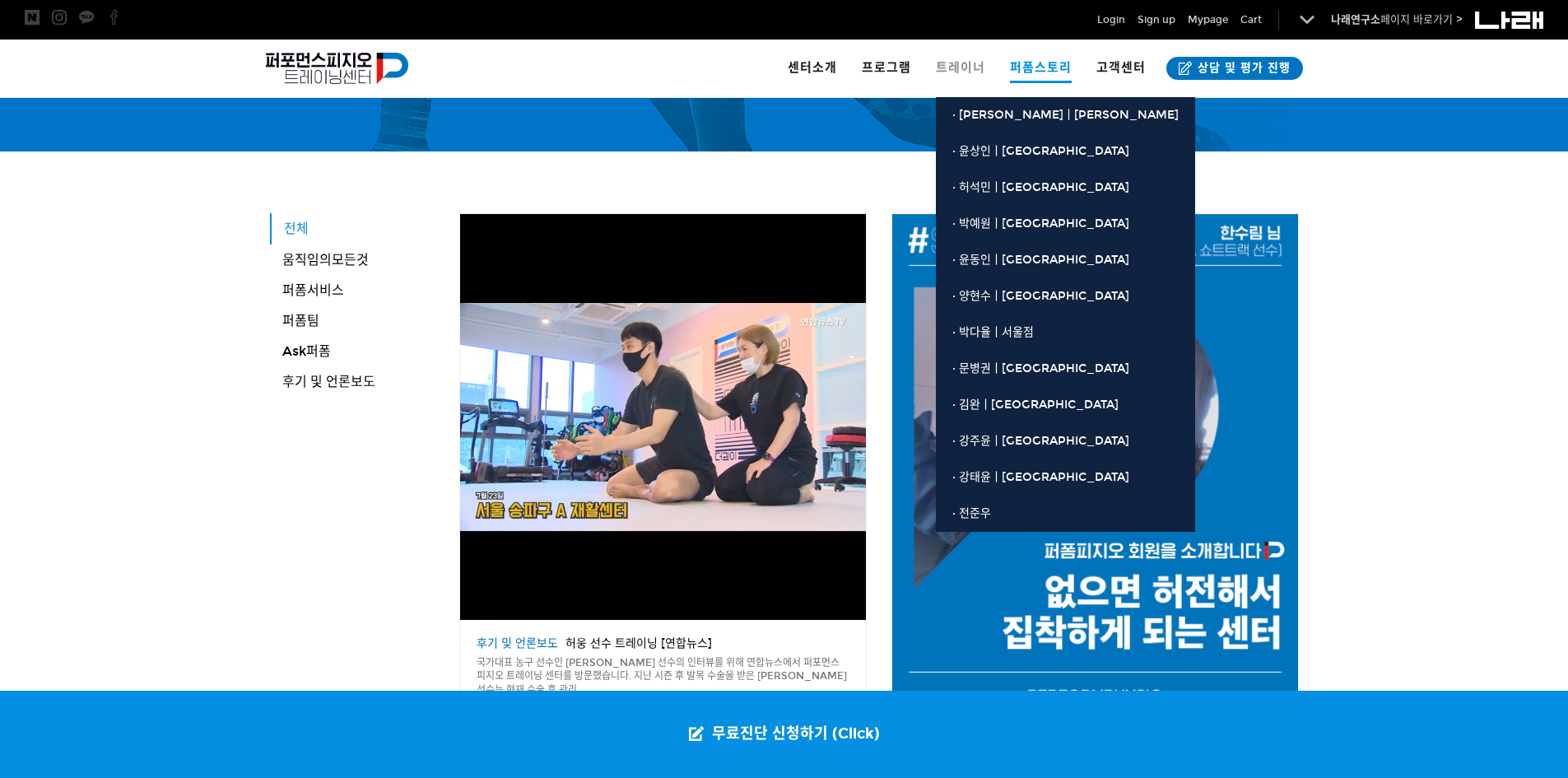
scroll to position [248, 0]
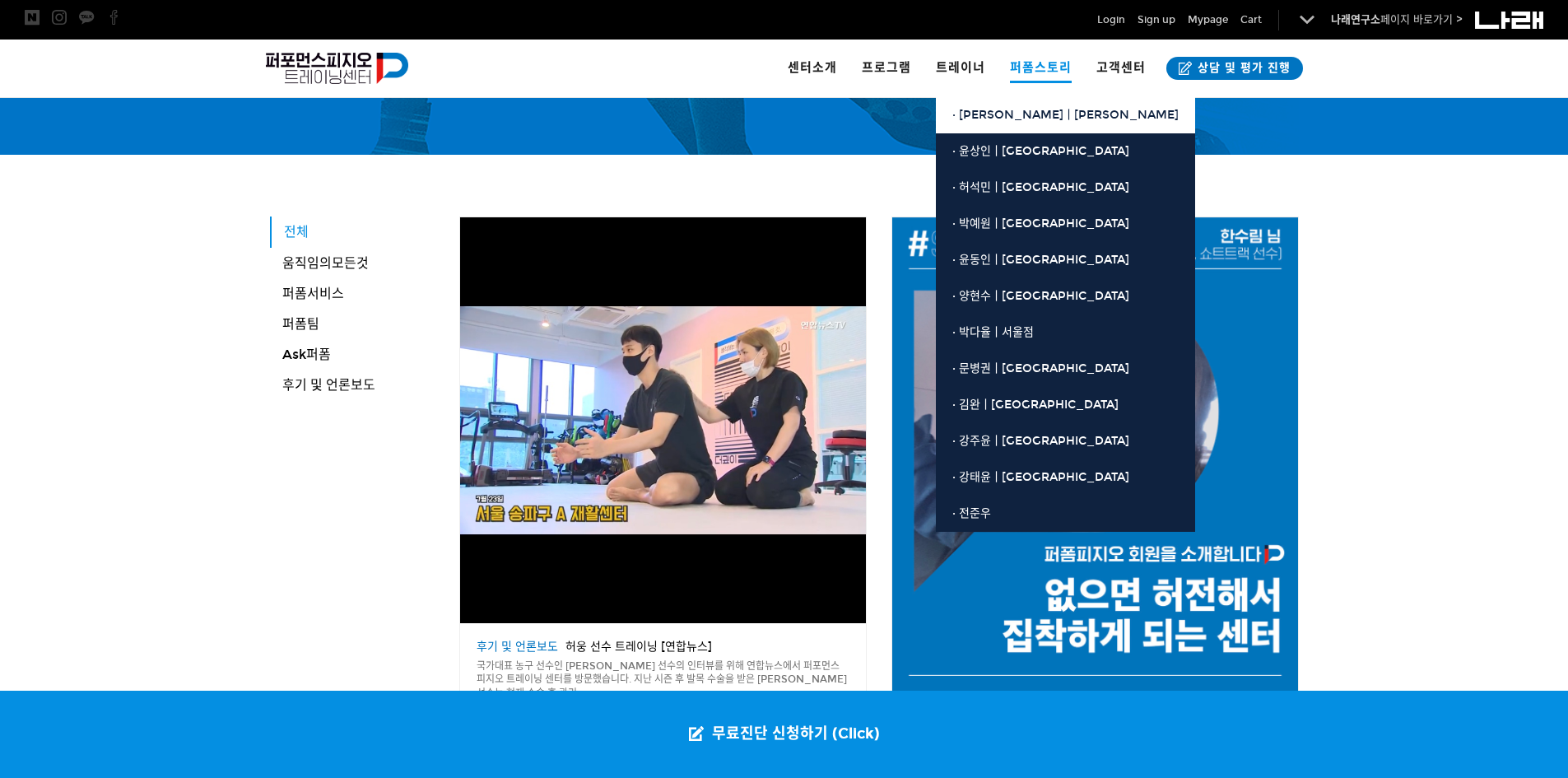
click at [978, 105] on link "· [PERSON_NAME]ㅣ[PERSON_NAME]" at bounding box center [1064, 115] width 259 height 36
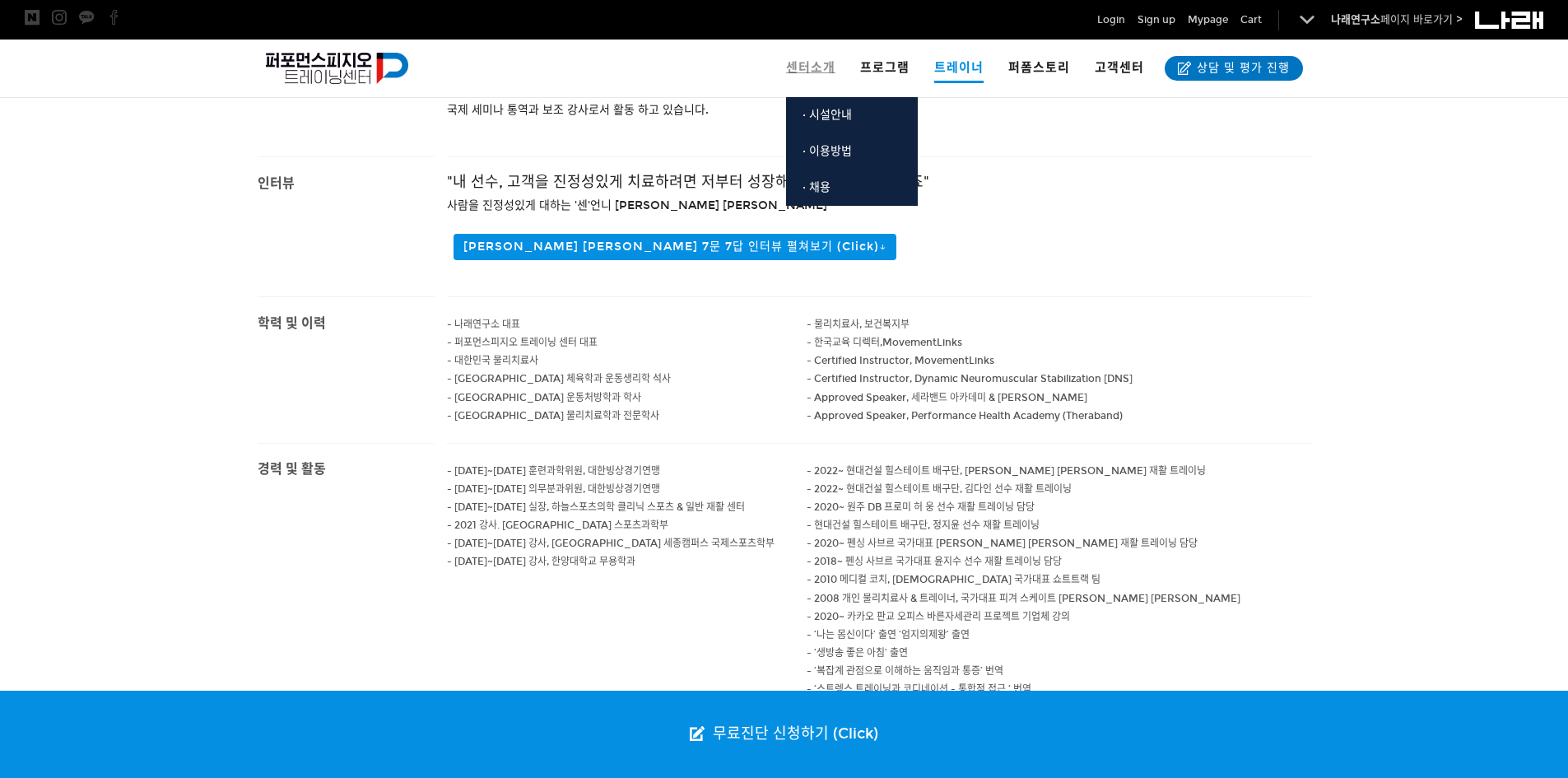
scroll to position [248, 0]
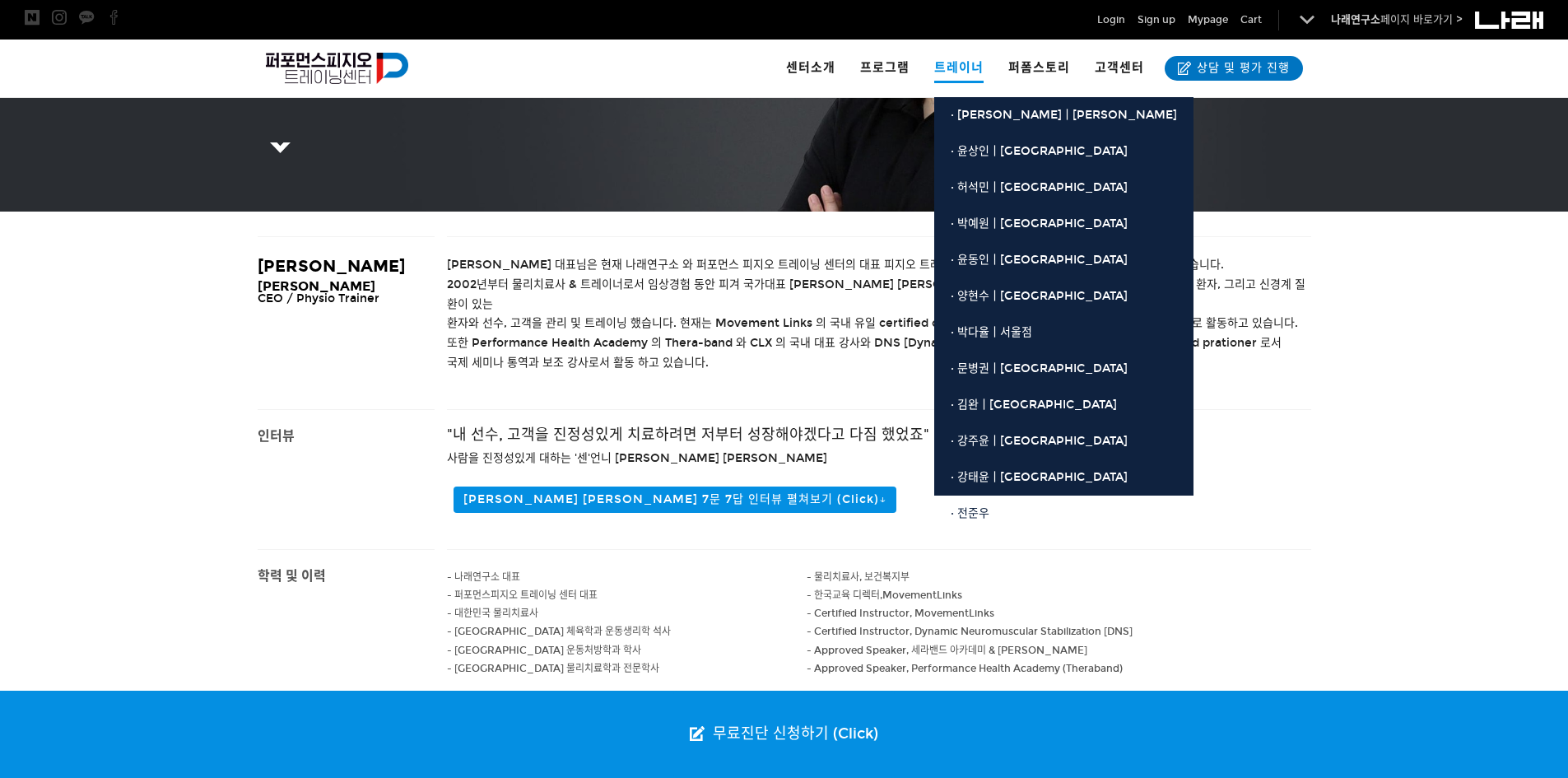
click at [1017, 509] on link "· 전준우" at bounding box center [1063, 514] width 259 height 36
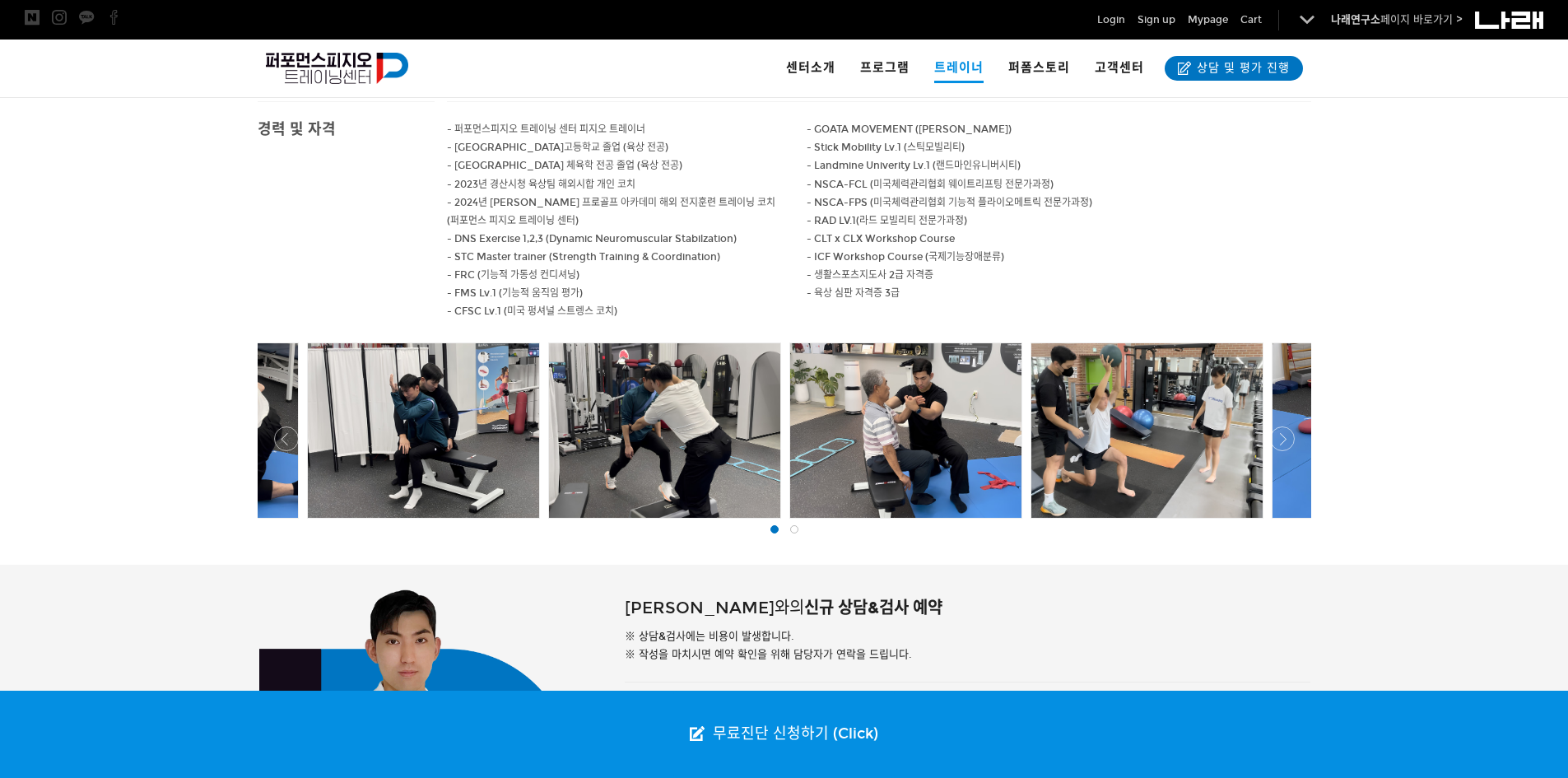
scroll to position [659, 0]
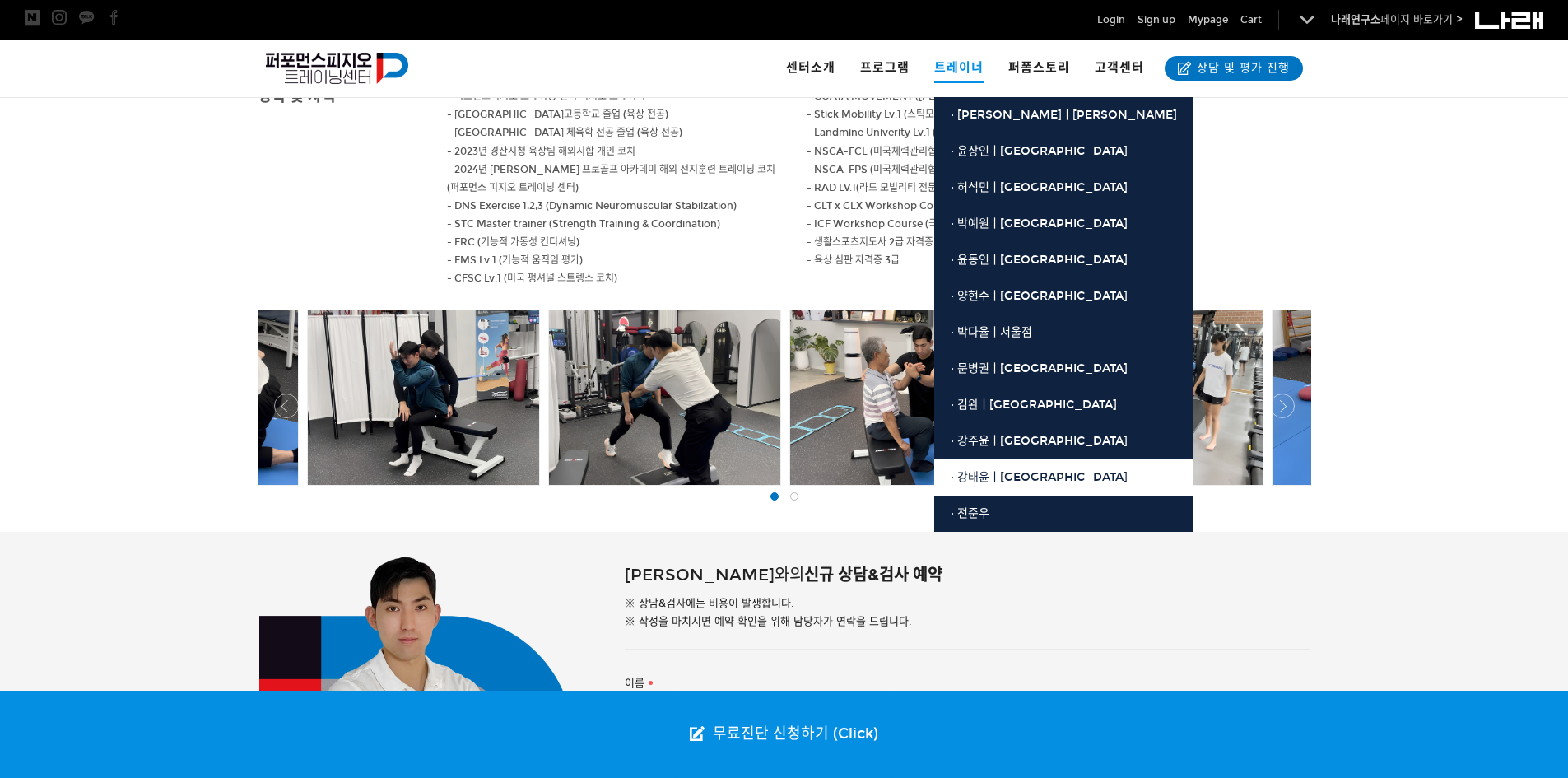
click at [995, 477] on span "· 강태윤ㅣ[GEOGRAPHIC_DATA]" at bounding box center [1039, 477] width 177 height 14
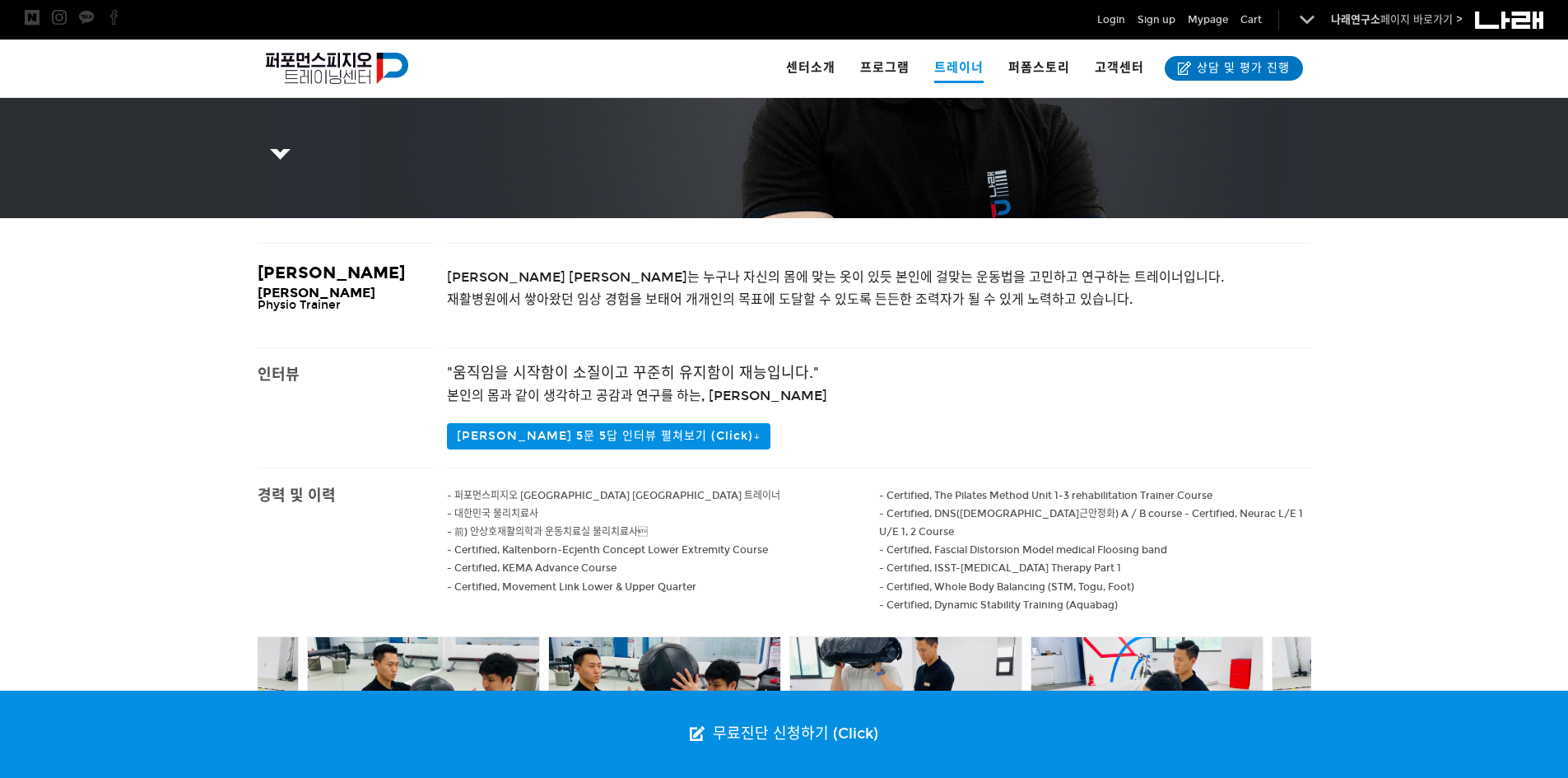
scroll to position [412, 0]
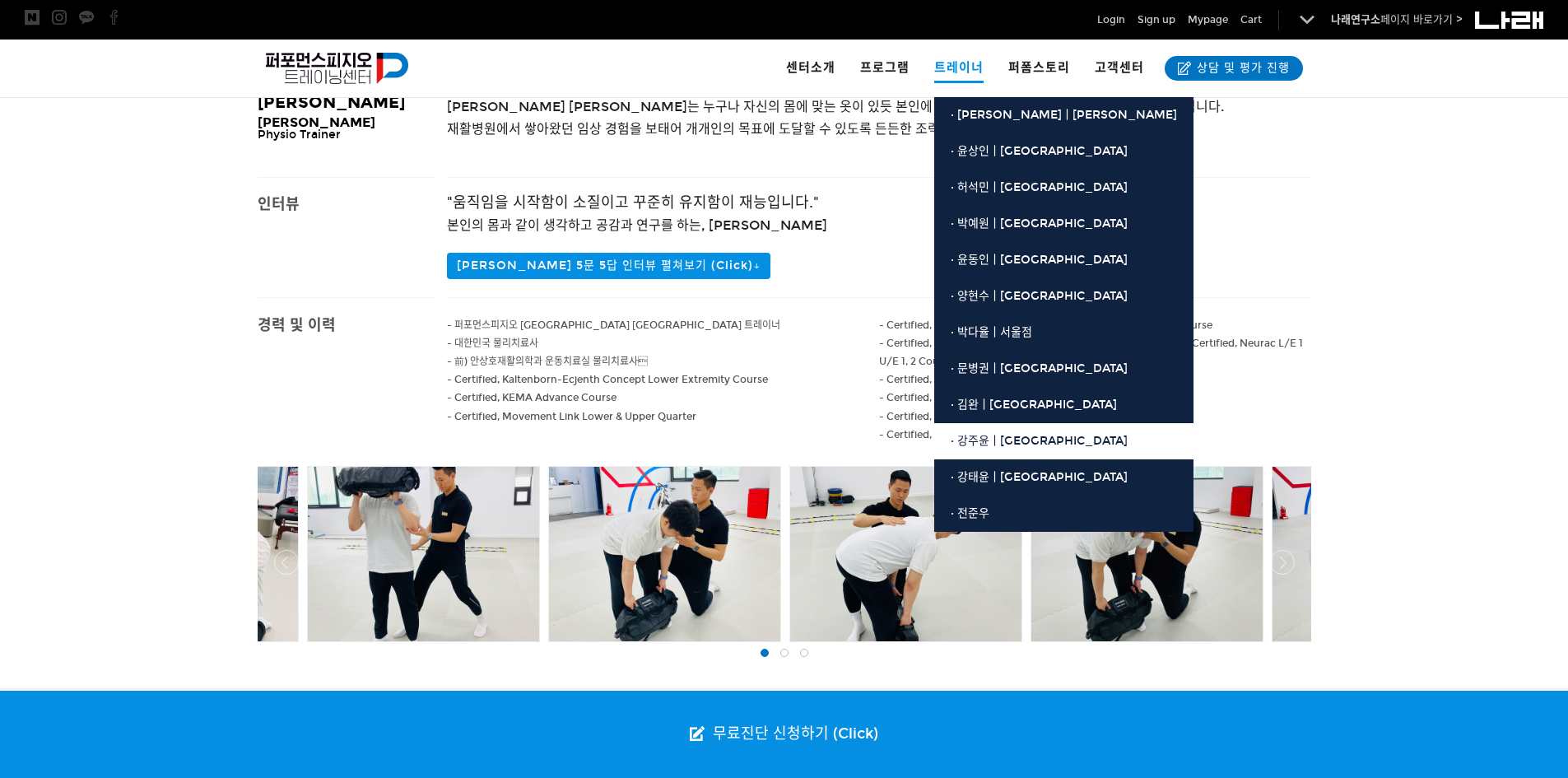
click at [1035, 429] on link "· 강주윤ㅣ[GEOGRAPHIC_DATA]" at bounding box center [1063, 441] width 259 height 36
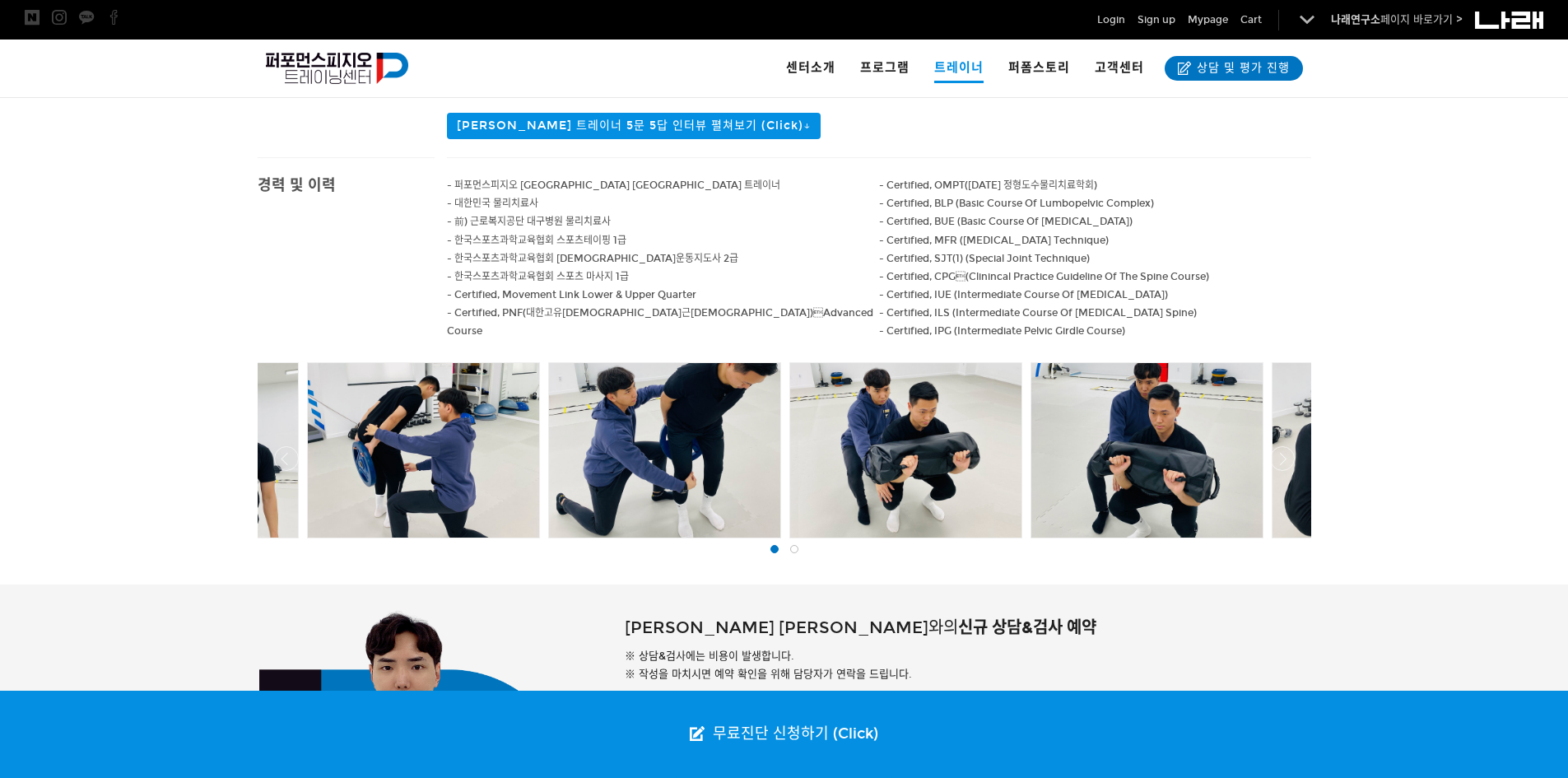
scroll to position [577, 0]
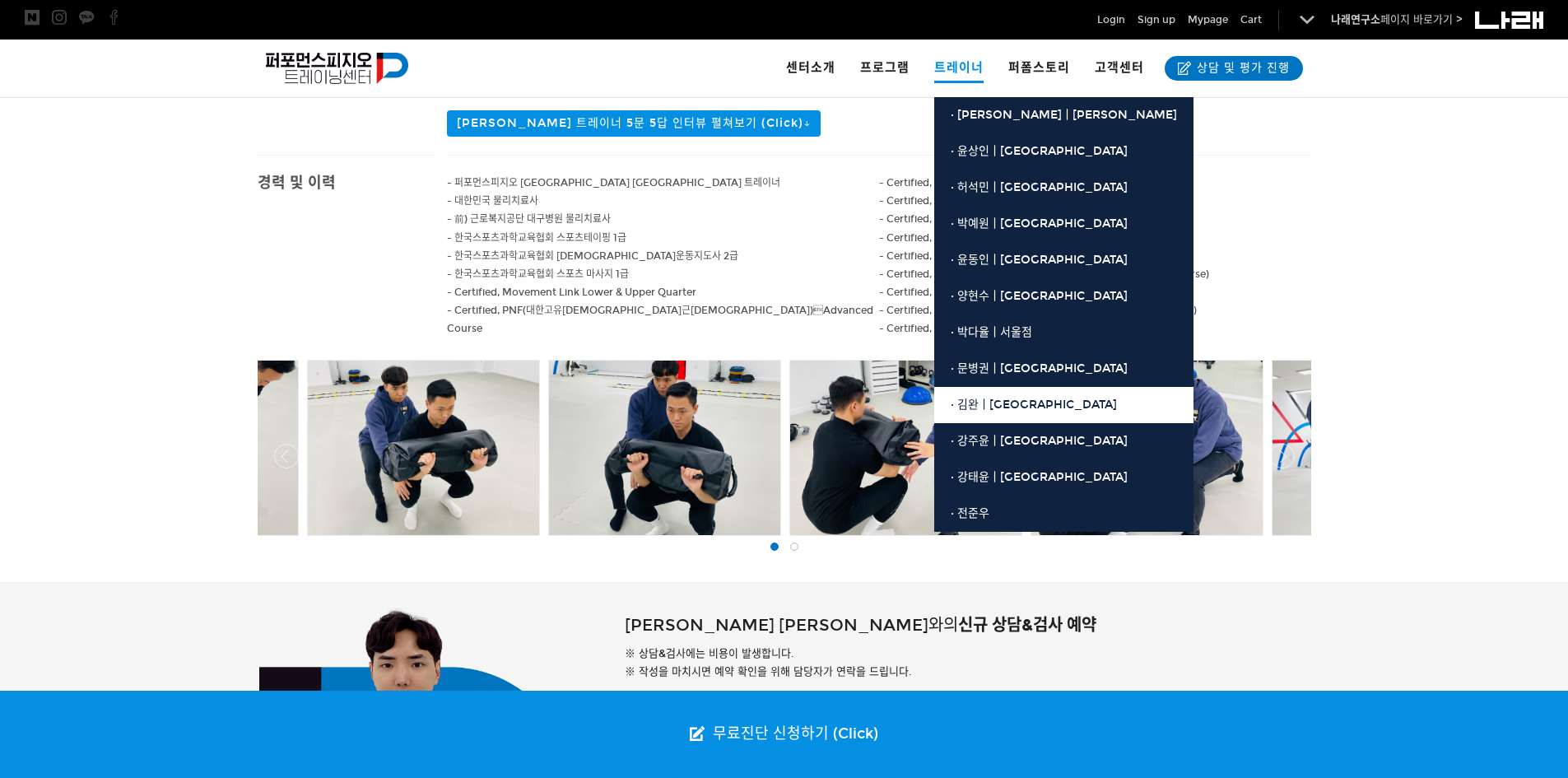
click at [1005, 405] on span "· 김완ㅣ[GEOGRAPHIC_DATA]" at bounding box center [1033, 404] width 167 height 14
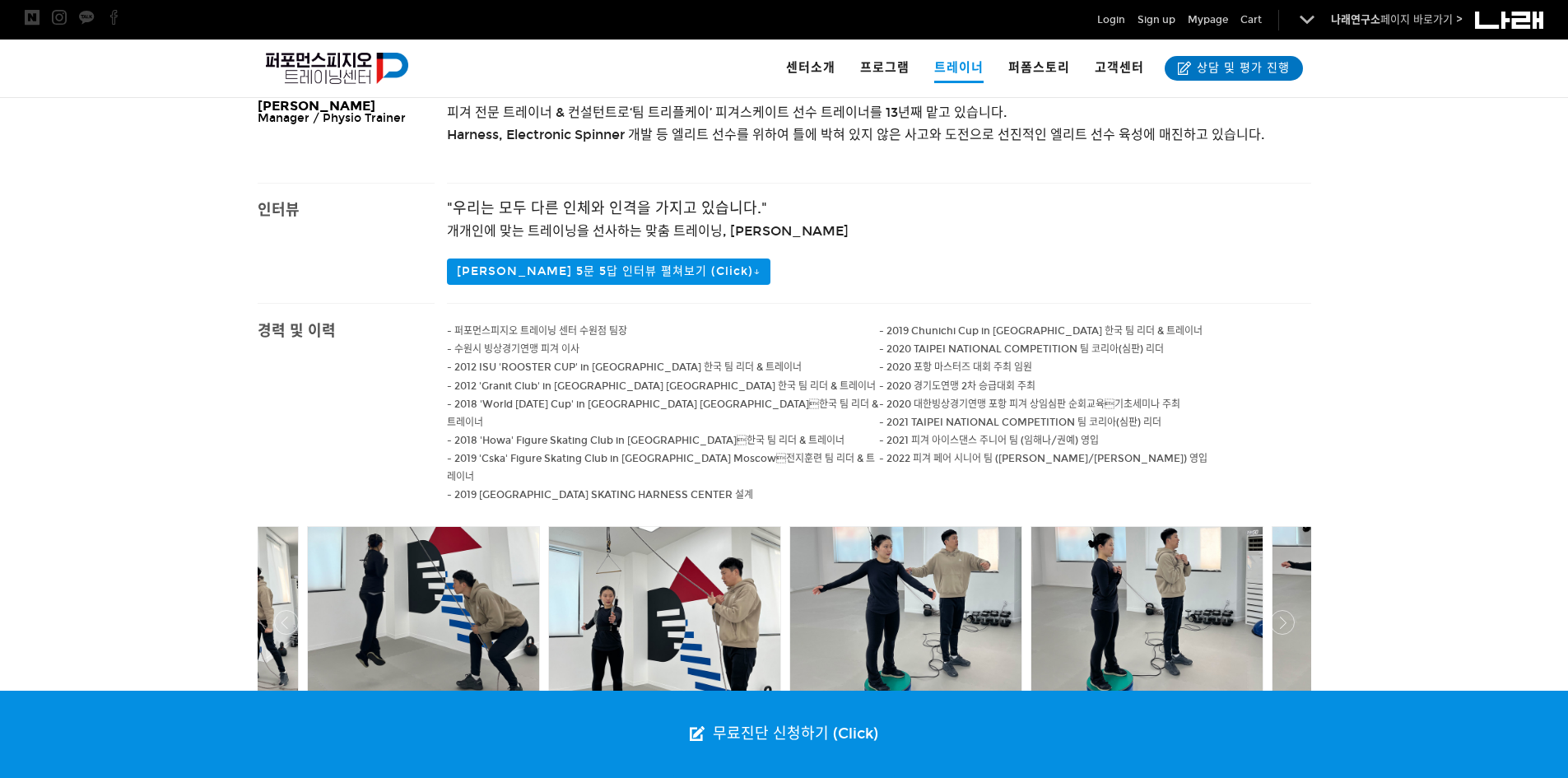
scroll to position [412, 0]
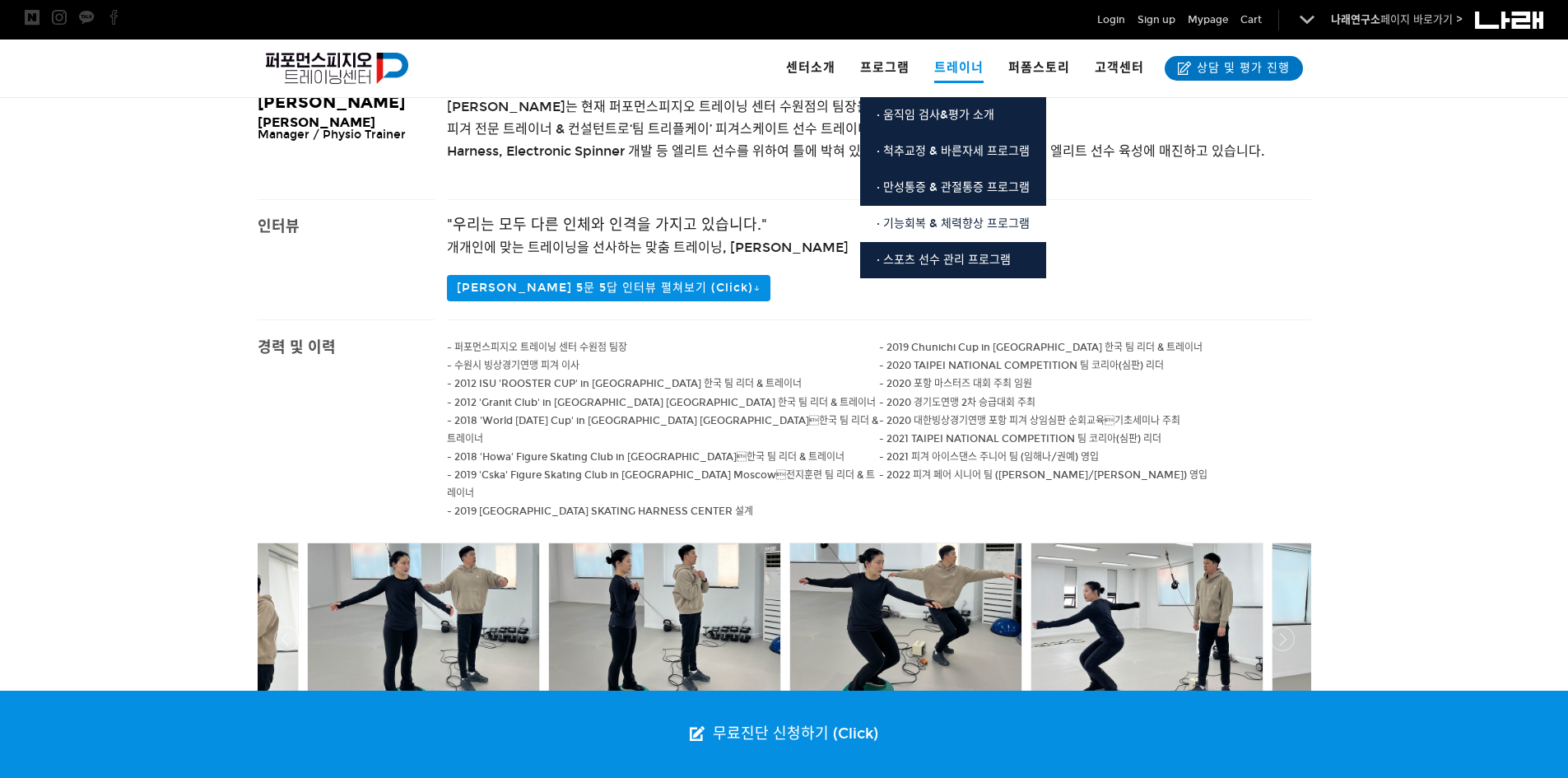
click at [961, 224] on span "· 기능회복 & 체력향상 프로그램" at bounding box center [952, 224] width 153 height 14
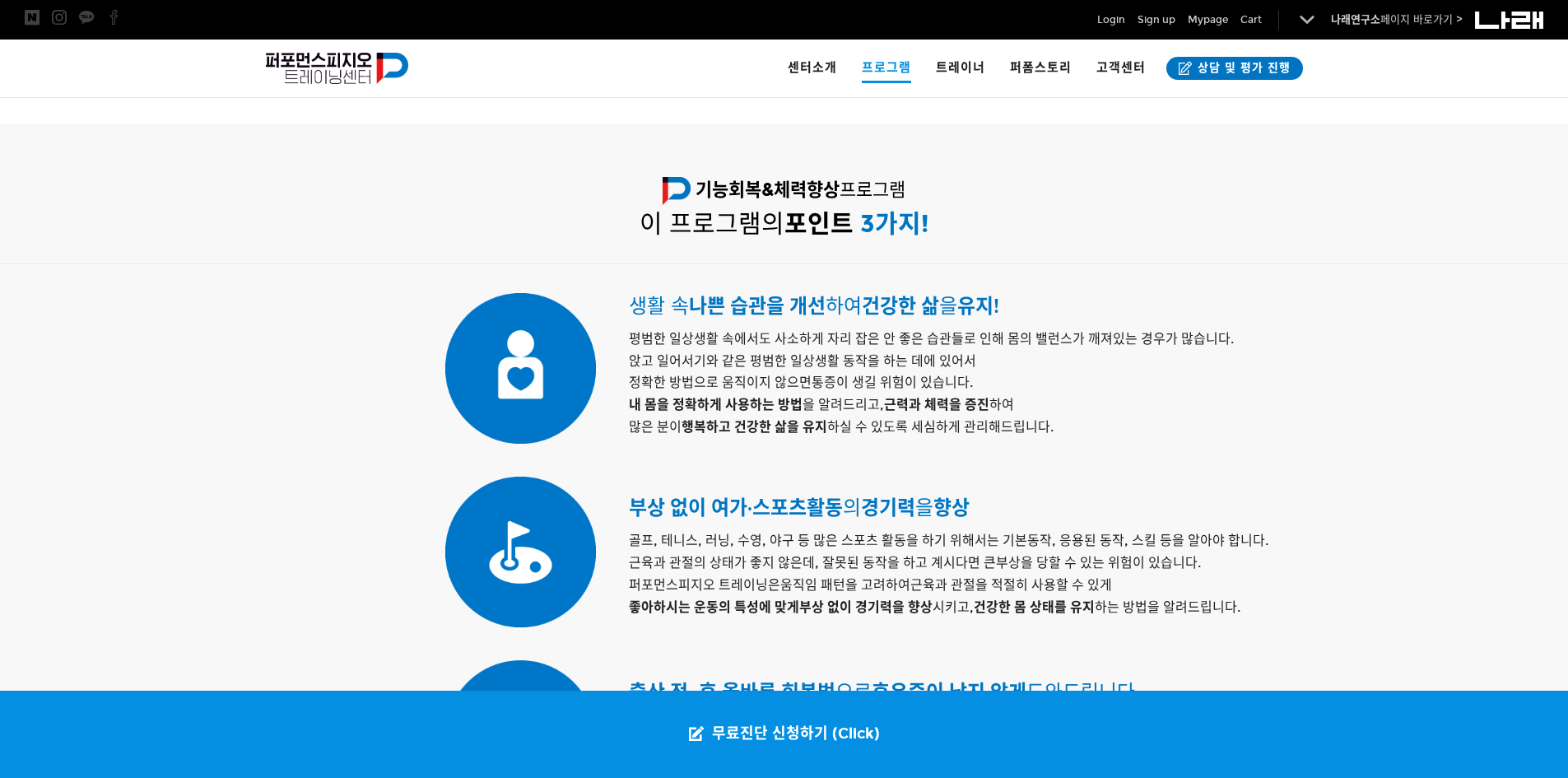
scroll to position [988, 0]
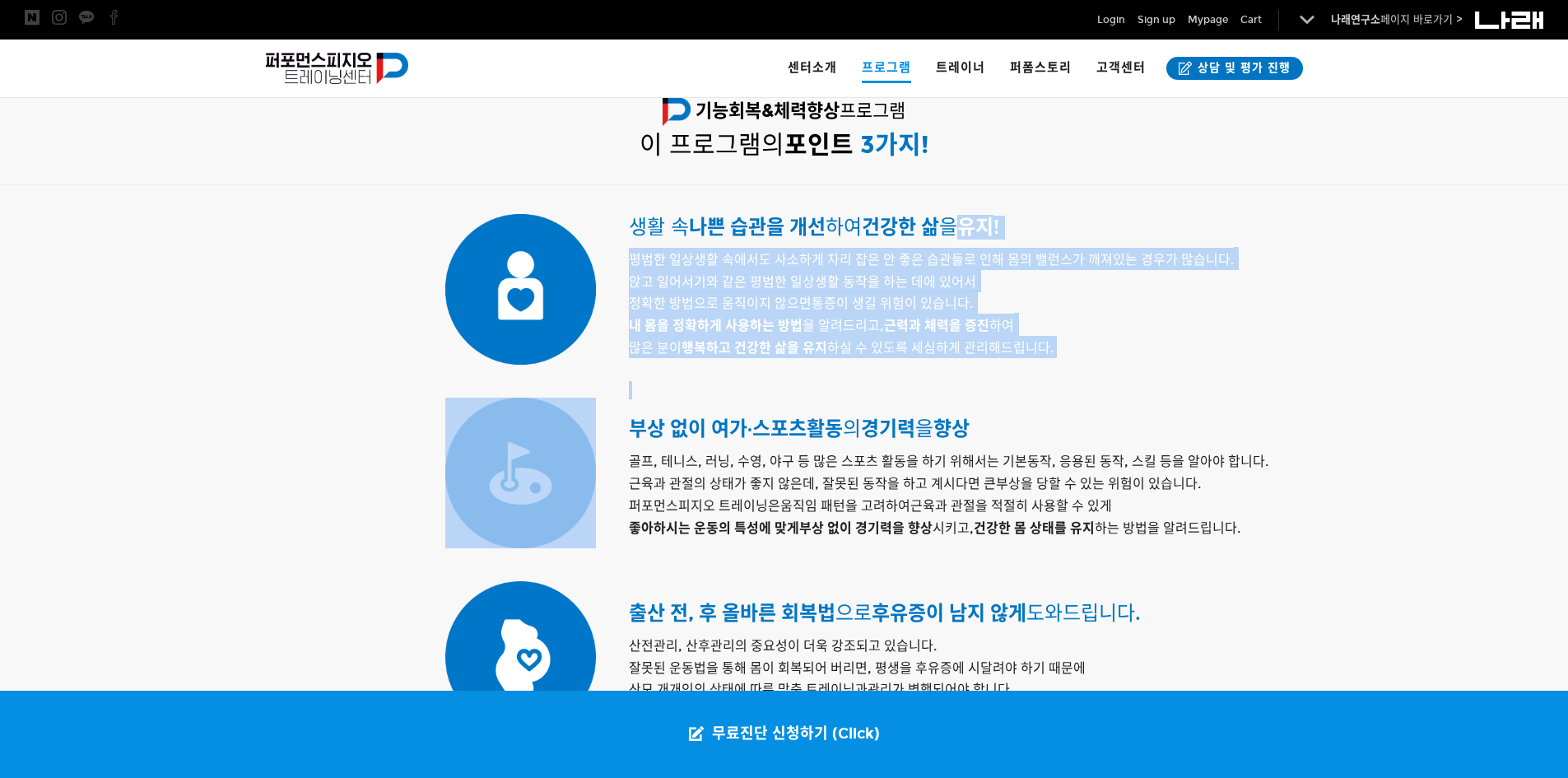
drag, startPoint x: 962, startPoint y: 235, endPoint x: 955, endPoint y: 383, distance: 148.2
click at [955, 383] on p at bounding box center [963, 390] width 669 height 18
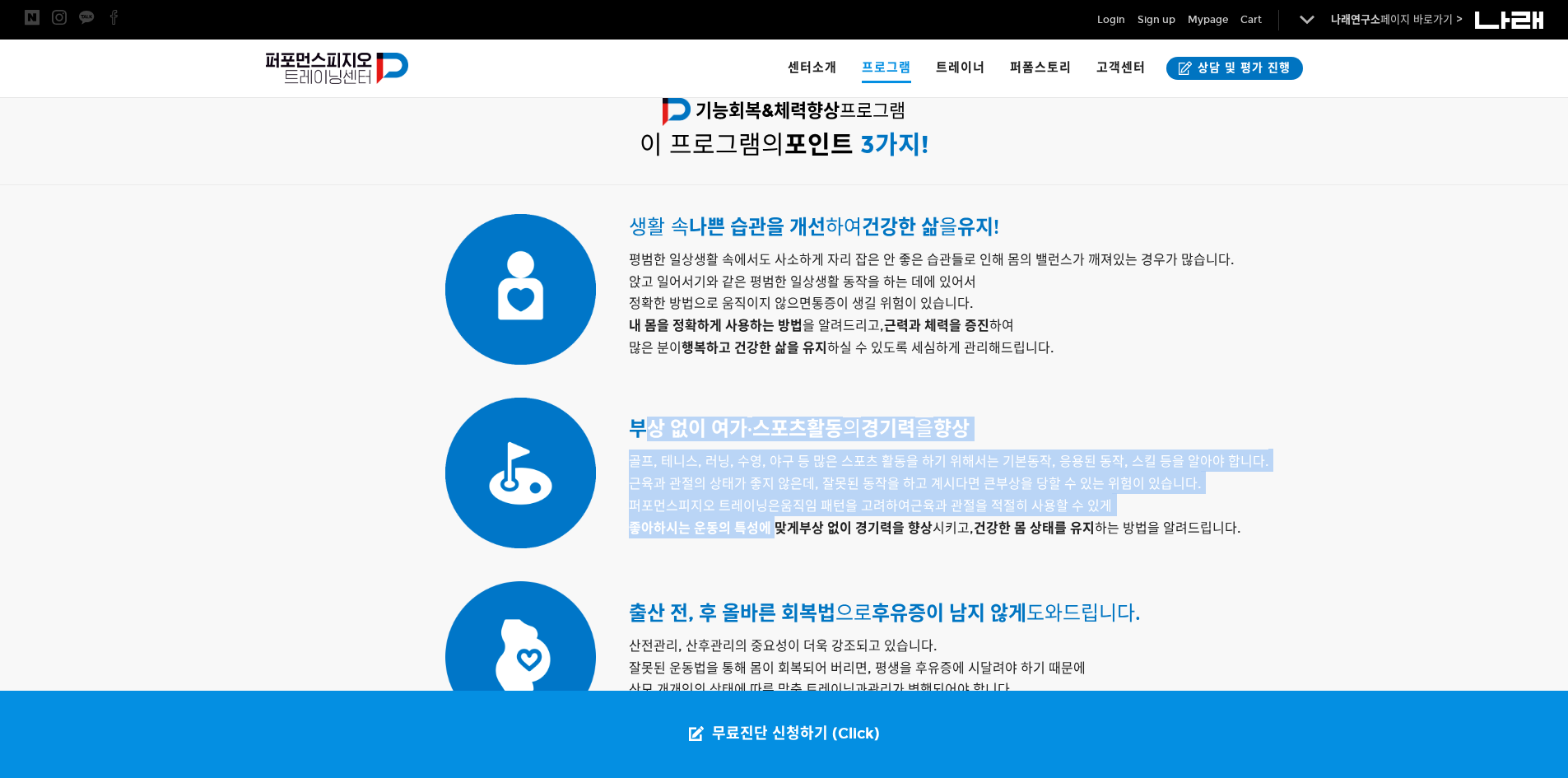
drag, startPoint x: 652, startPoint y: 438, endPoint x: 772, endPoint y: 517, distance: 143.7
click at [773, 518] on div "부상 없이 여가 · 스포츠 활동 의 경기력 을 향상 골프, 테니스, 러닝, 수영, 야구 등 많은 스포츠 활동을 하기 위해서는 기본동작, 응용된…" at bounding box center [963, 463] width 669 height 165
click at [772, 517] on h5 "골프, 테니스, 러닝, 수영, 야구 등 많은 스포츠 활동을 하기 위해서는 기본동작, 응용된 동작, 스킬 등을 알아야 합니다. 근육과 관절의 상…" at bounding box center [963, 493] width 669 height 88
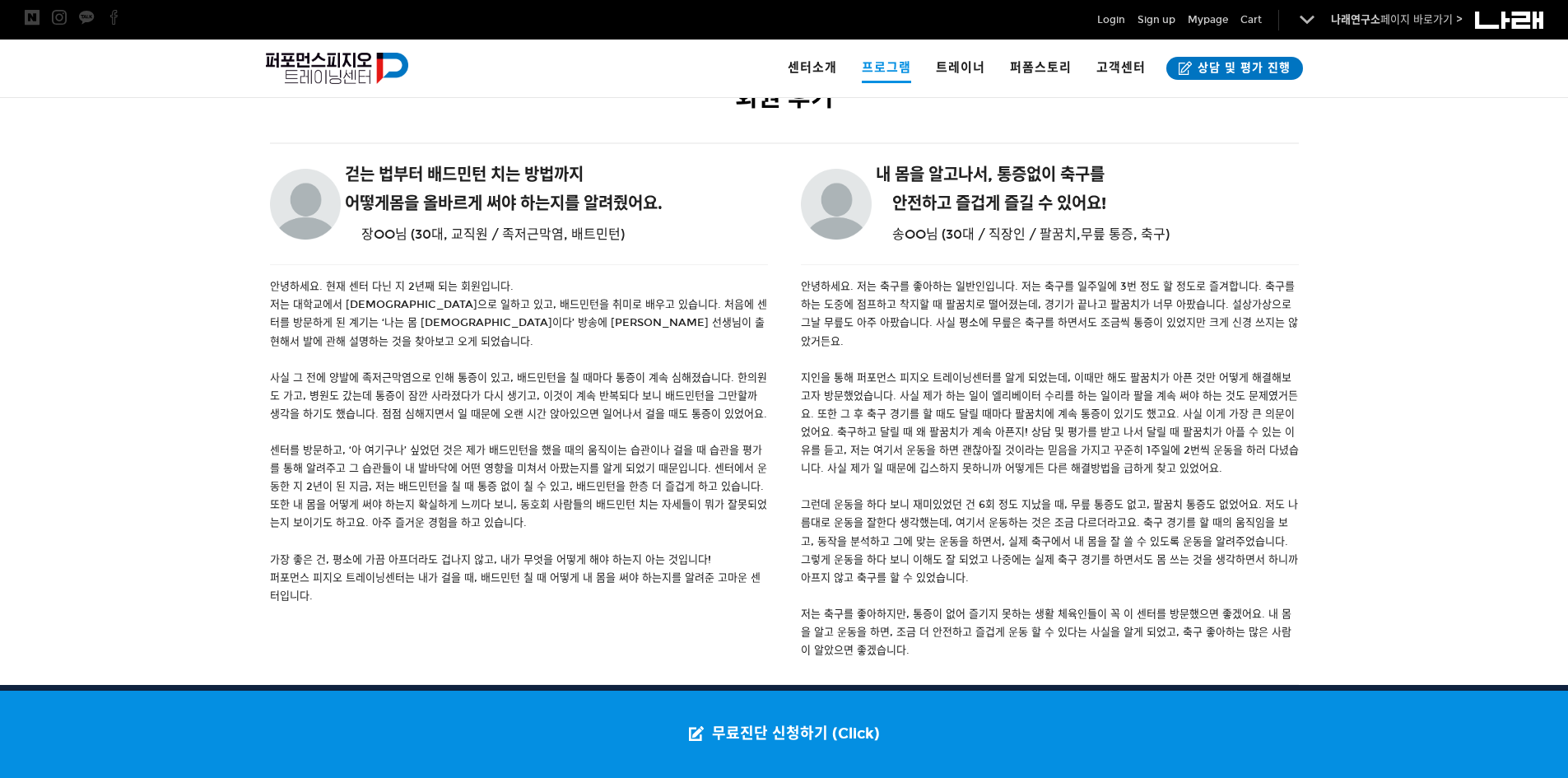
scroll to position [2141, 0]
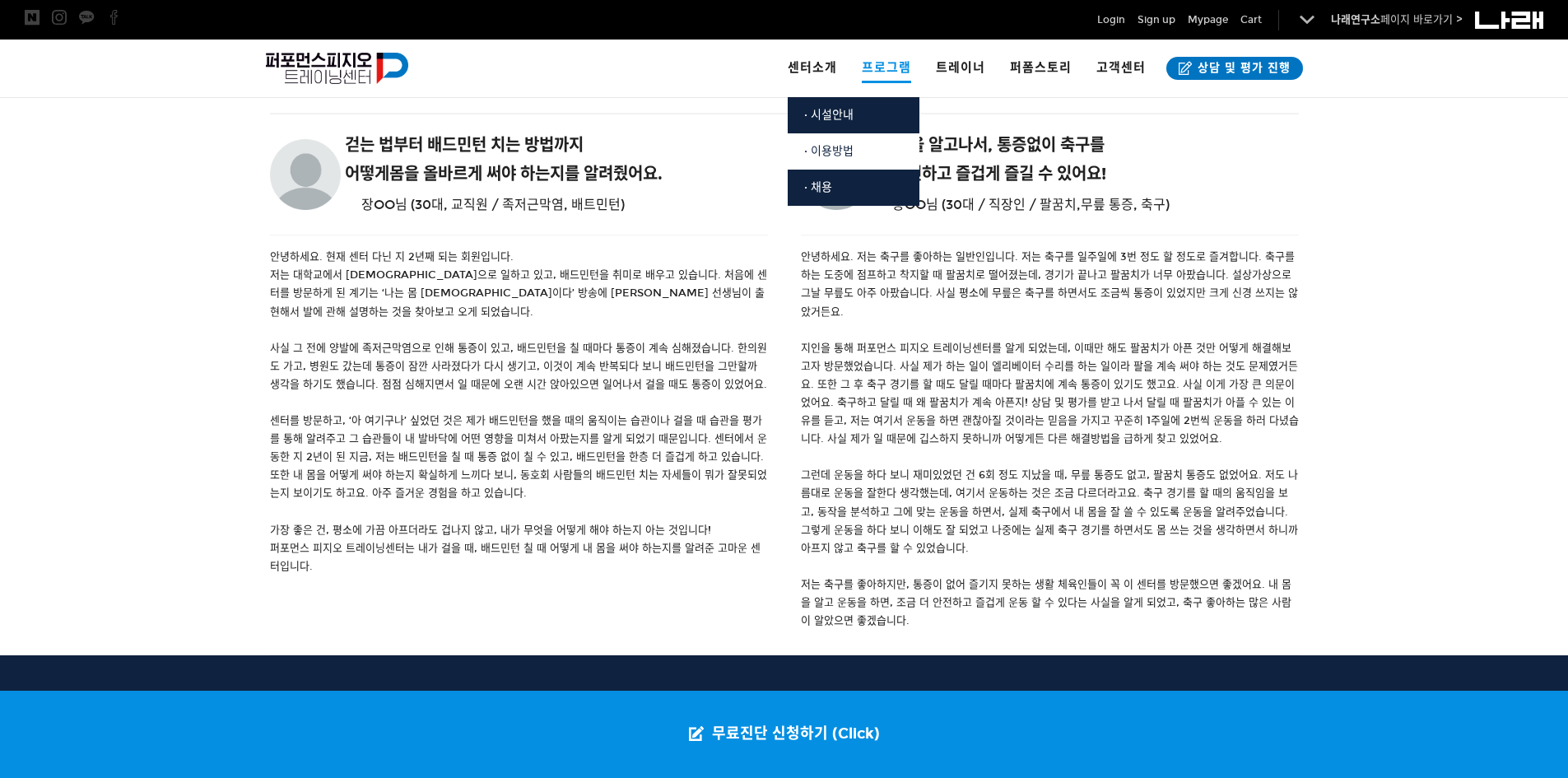
click at [831, 155] on span "· 이용방법" at bounding box center [829, 151] width 49 height 14
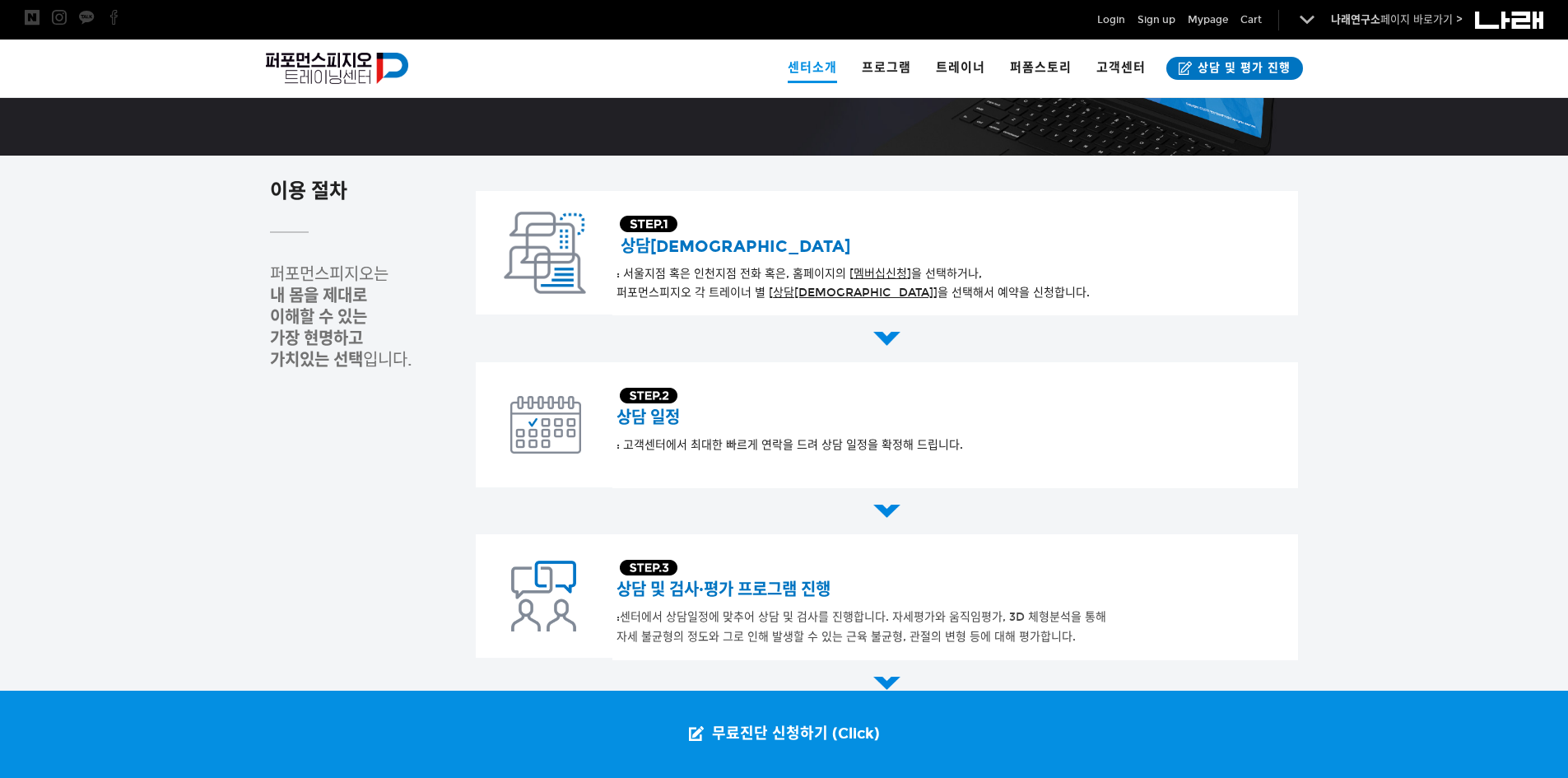
scroll to position [248, 0]
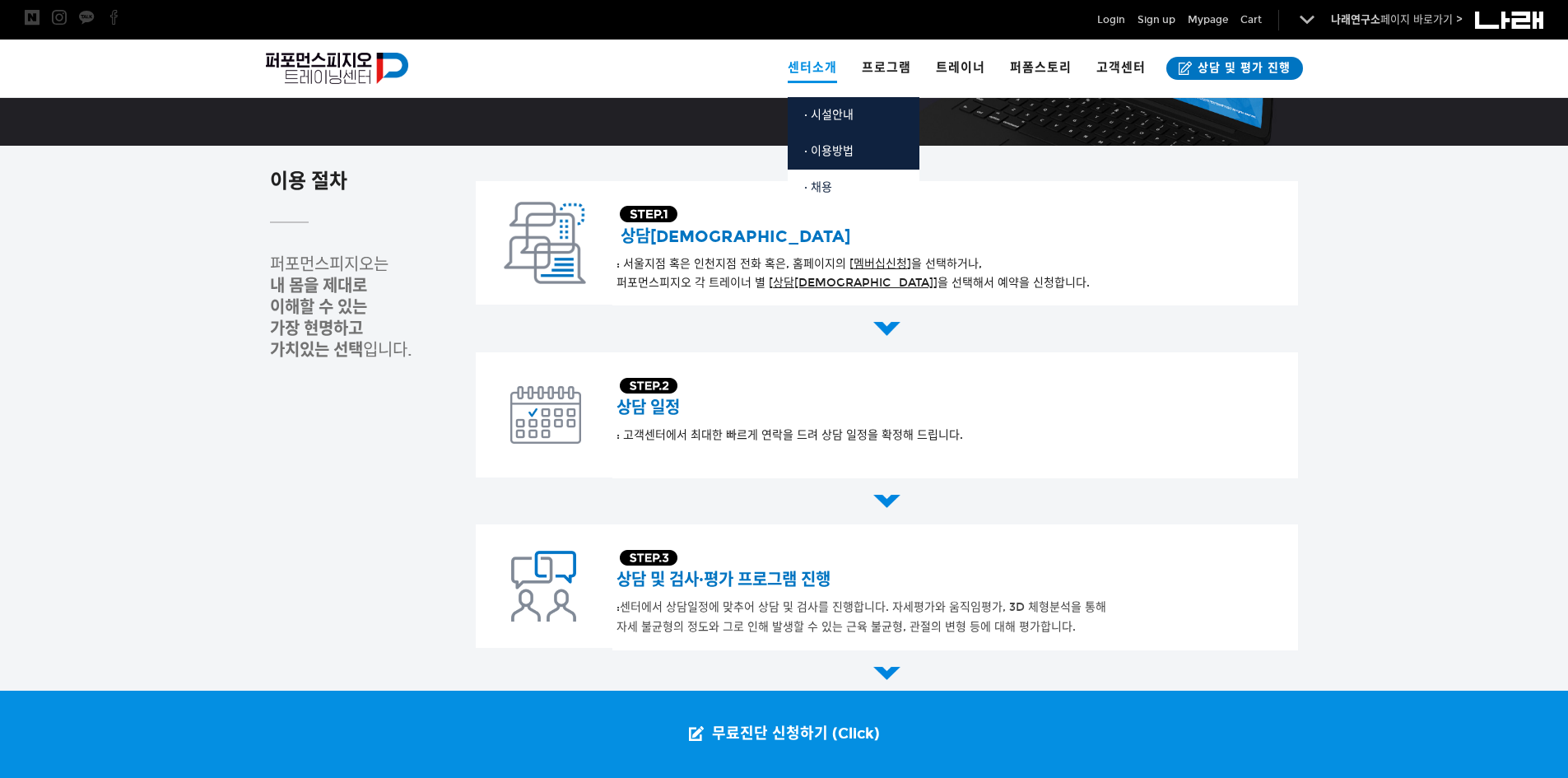
click at [847, 191] on link "· 채용" at bounding box center [853, 187] width 132 height 36
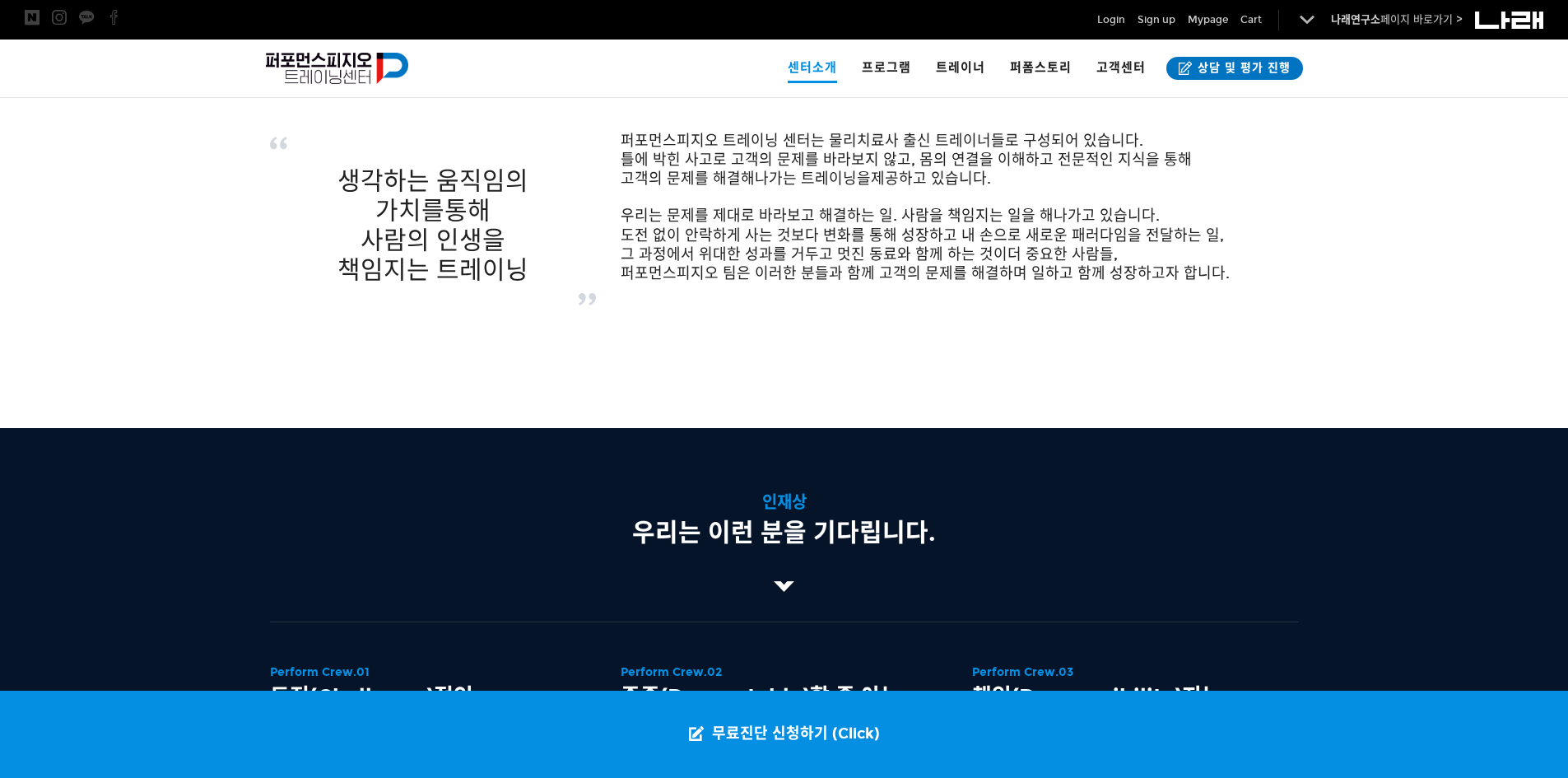
scroll to position [248, 0]
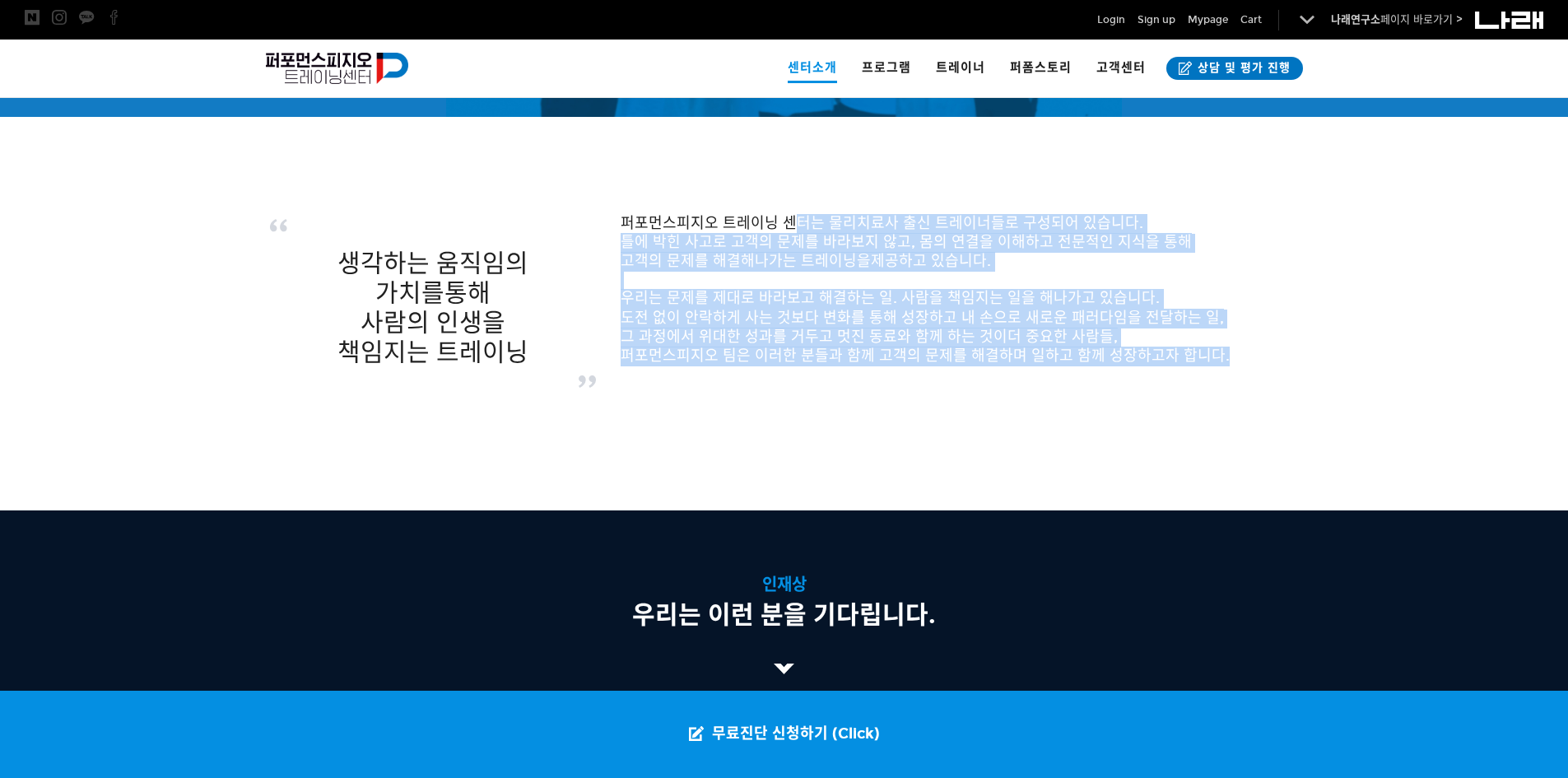
drag, startPoint x: 795, startPoint y: 224, endPoint x: 807, endPoint y: 412, distance: 188.4
click at [807, 412] on div at bounding box center [784, 458] width 1054 height 106
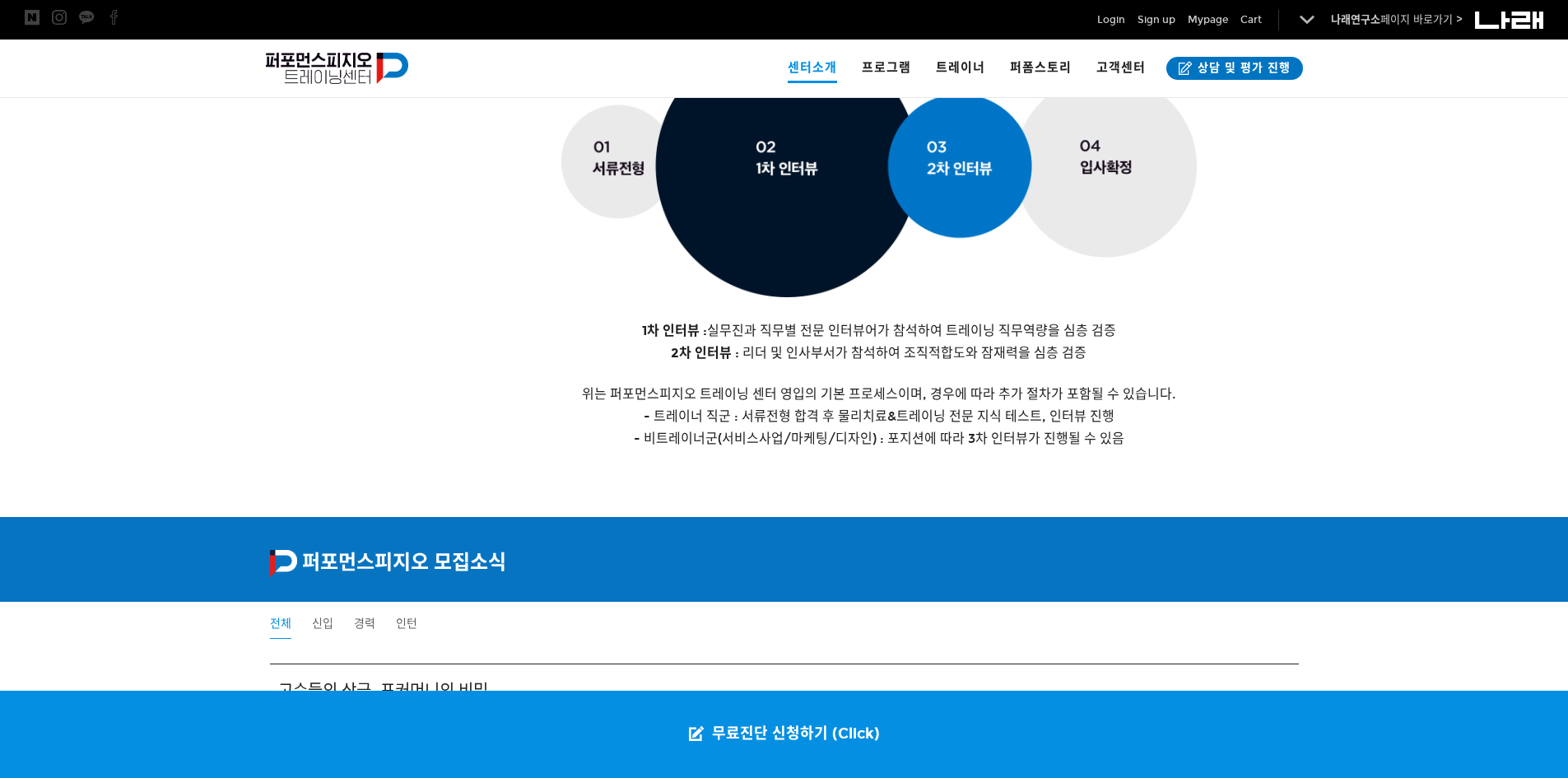
scroll to position [2553, 0]
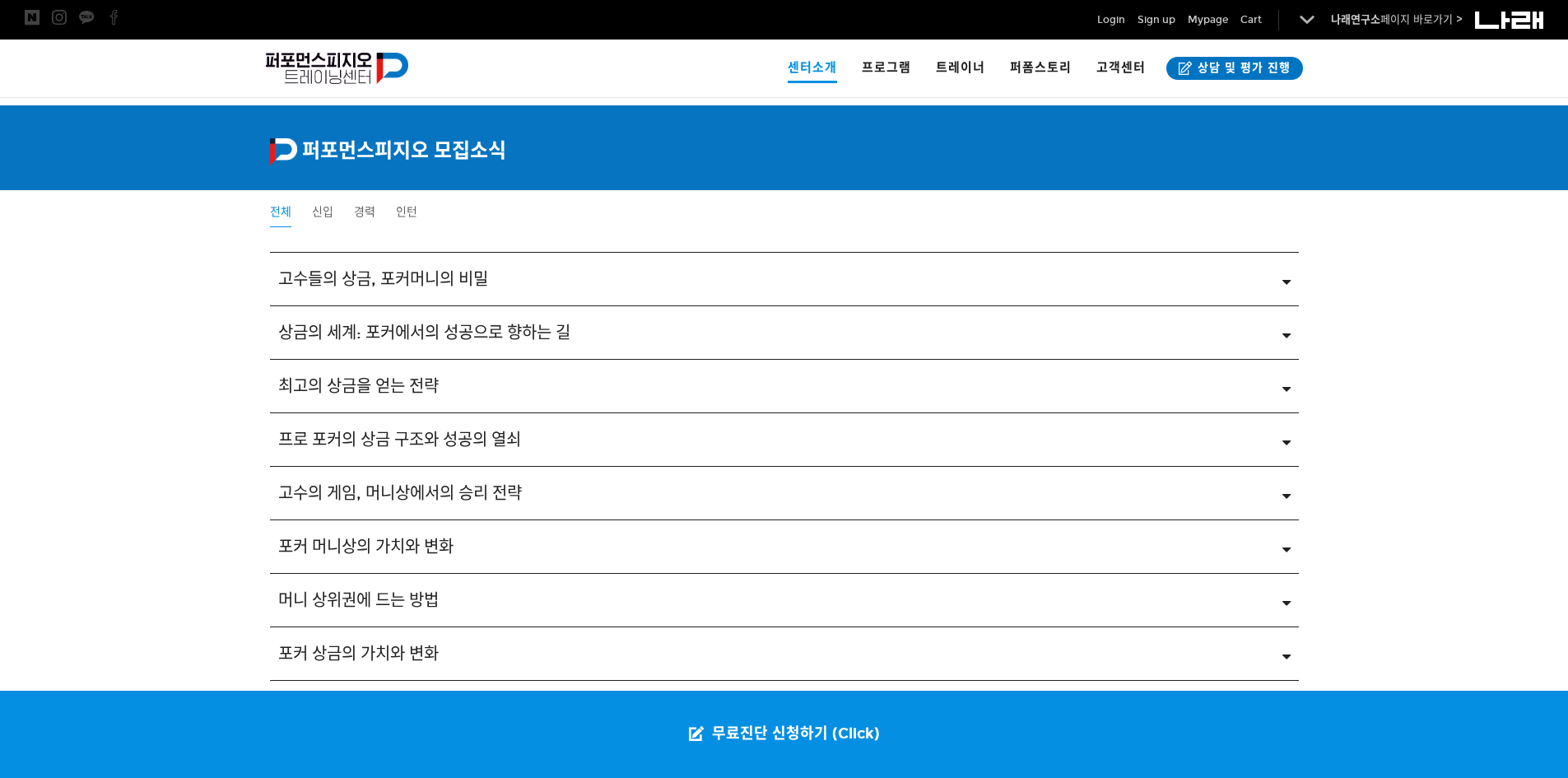
click at [488, 263] on div "고수들의 상금, 포커머니의 비밀" at bounding box center [784, 278] width 1029 height 52
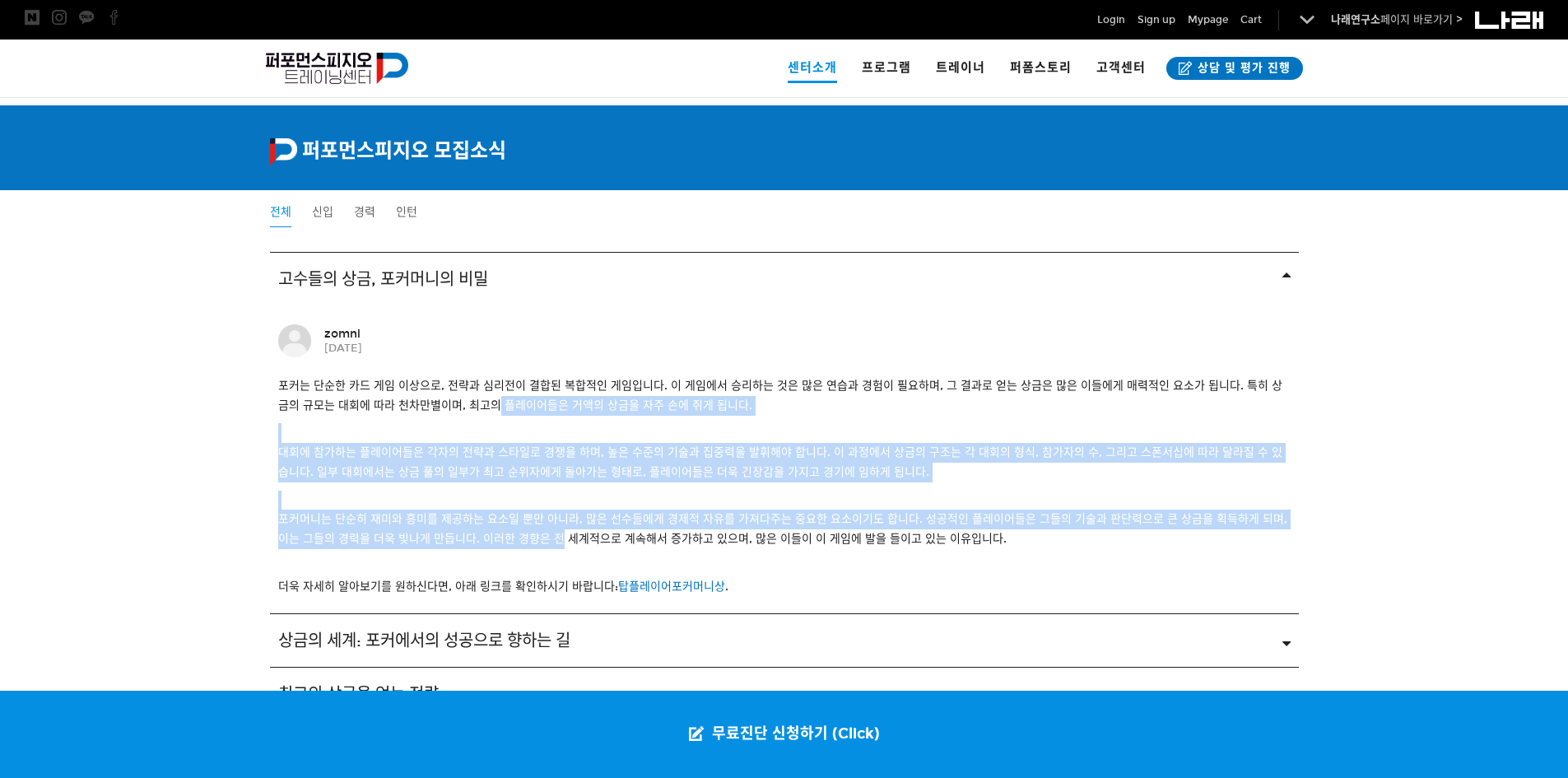
drag, startPoint x: 486, startPoint y: 396, endPoint x: 551, endPoint y: 545, distance: 162.6
click at [551, 545] on div "포커는 단순한 카드 게임 이상으로, 전략과 심리전이 결합된 복합적인 게임입니다. 이 게임에서 승리하는 것은 많은 연습과 경험이 필요하며, 그 …" at bounding box center [784, 487] width 1012 height 221
click at [551, 545] on p "포커머니는 단순히 재미와 흥미를 제공하는 요소일 뿐만 아니라, 많은 선수들에게 경제적 자유를 가져다주는 중요한 요소이기도 합니다. 성공적인 플…" at bounding box center [784, 530] width 1012 height 39
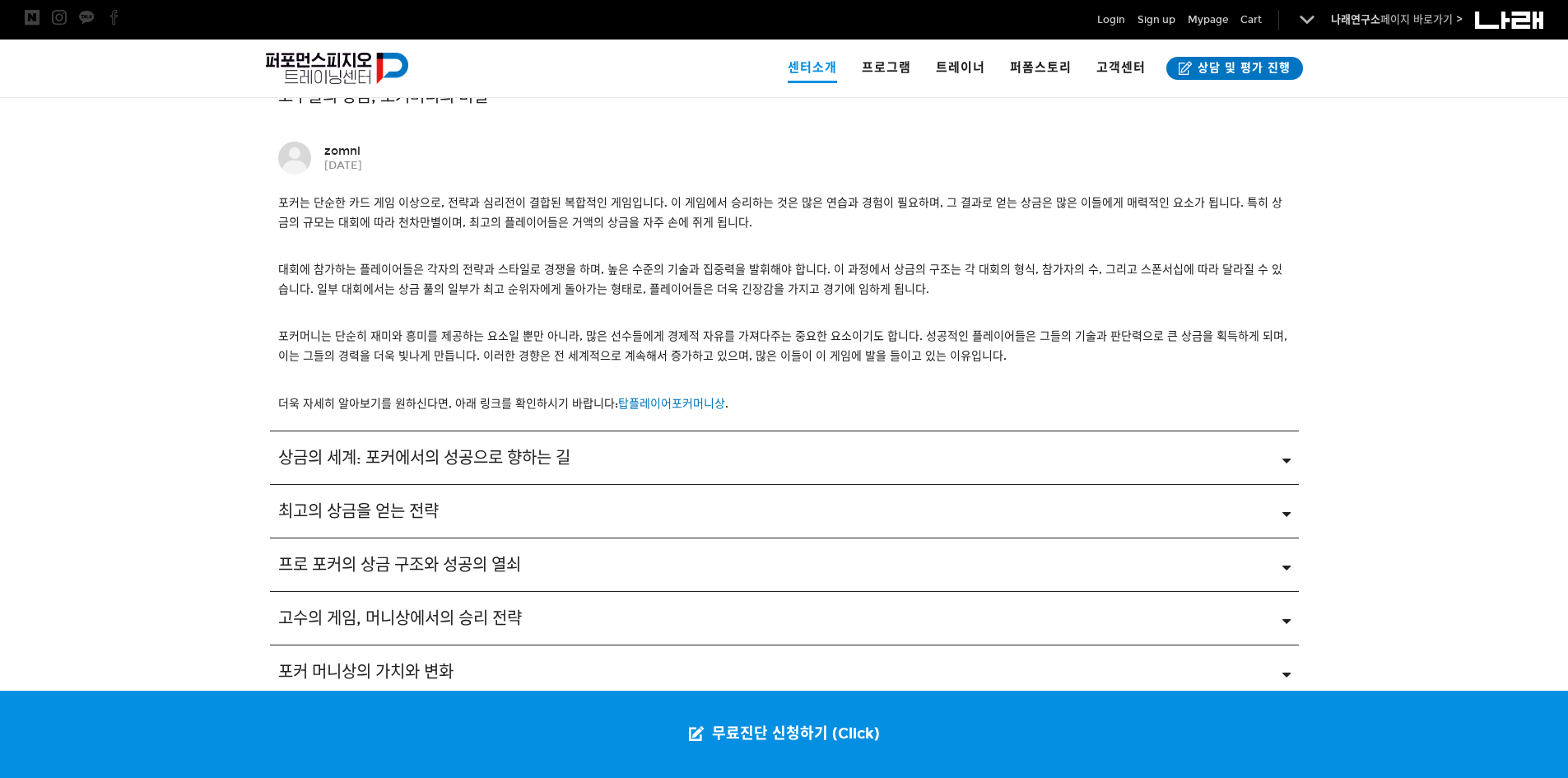
scroll to position [3124, 0]
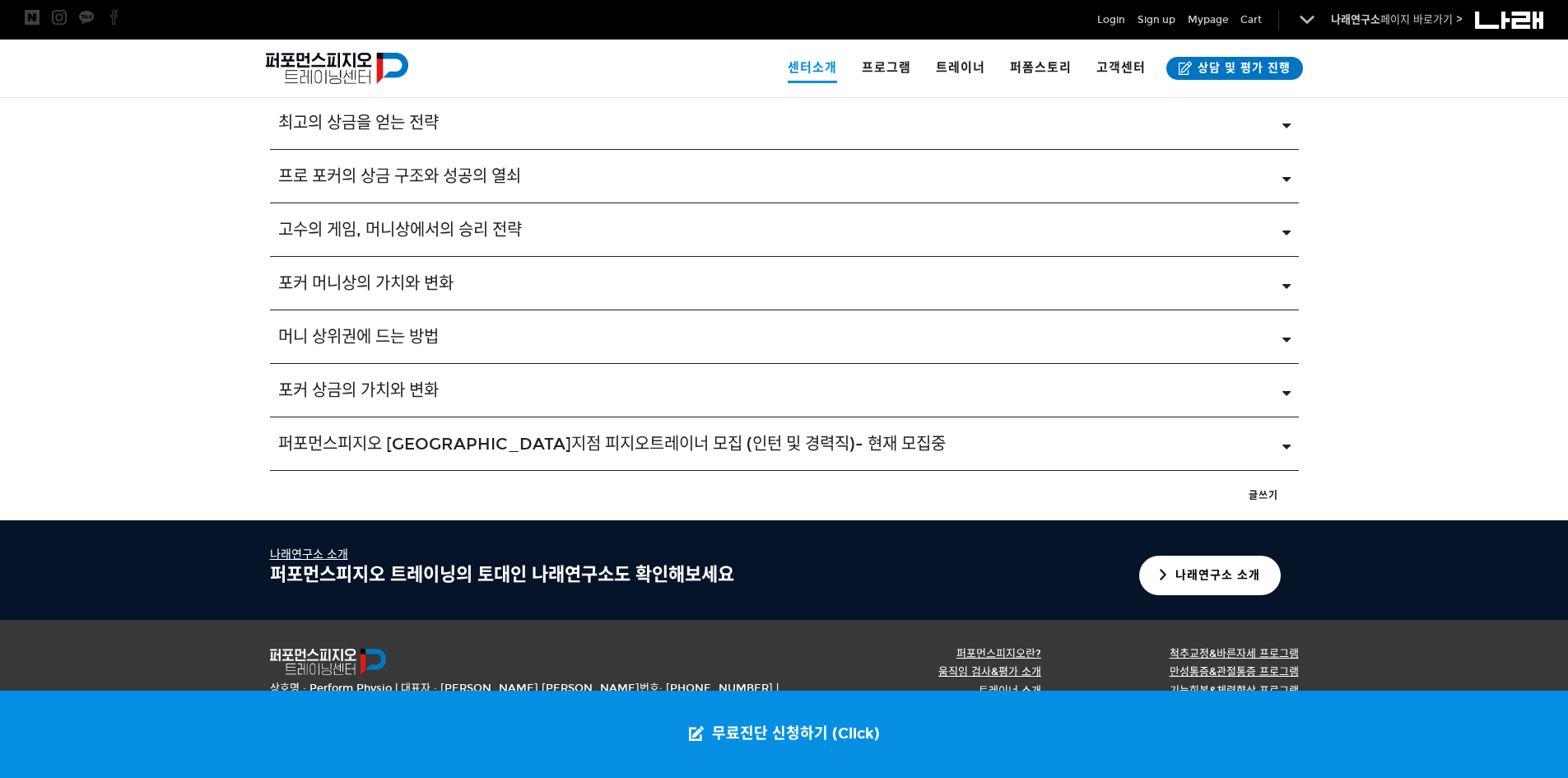
click at [511, 457] on div "퍼포먼스피지오 [GEOGRAPHIC_DATA]지점 피지오트레이너 모집 (인턴 및 경력직)- 현재 모집중" at bounding box center [784, 443] width 1029 height 52
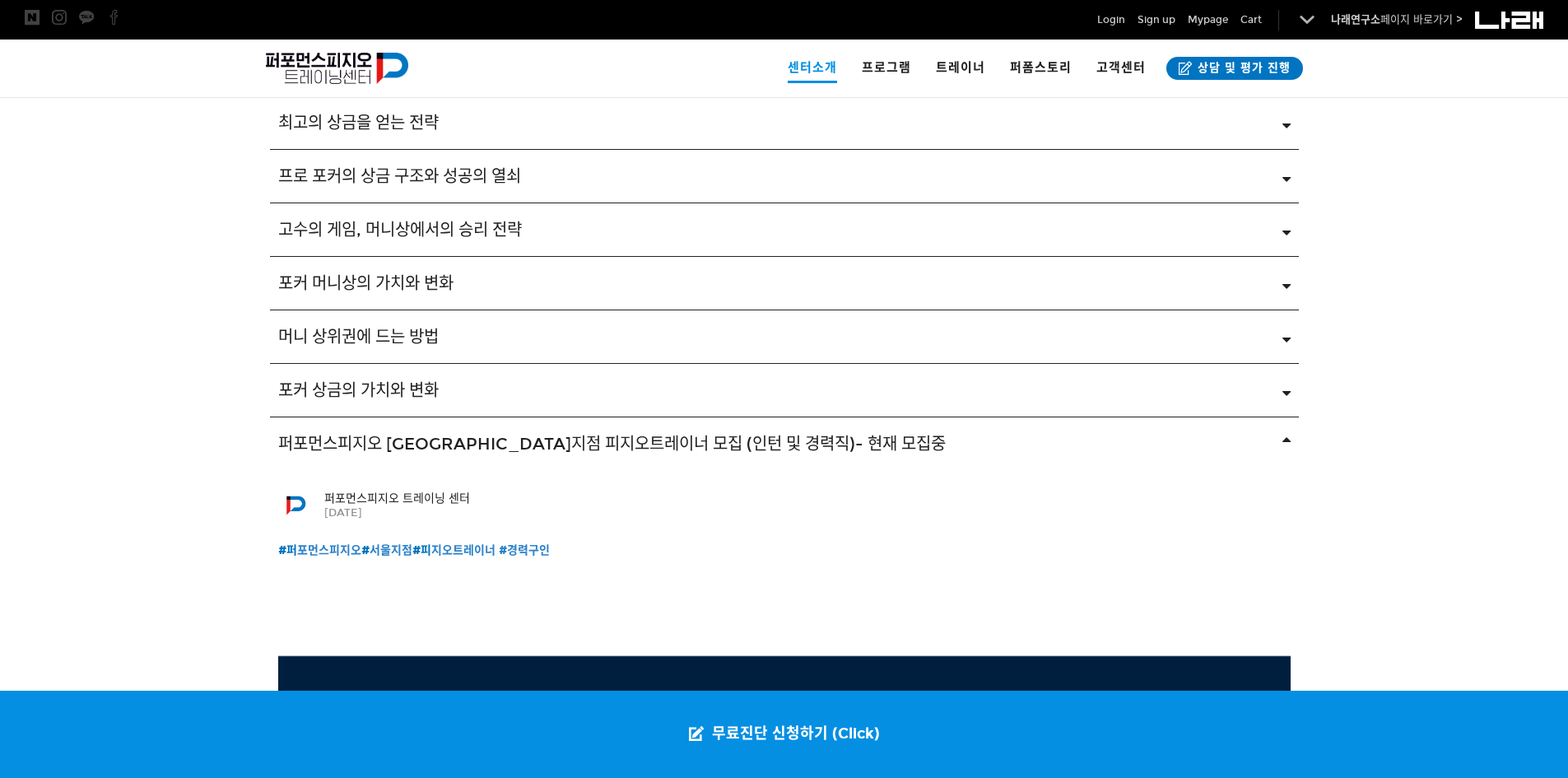
click at [488, 393] on div "포커 상금의 가치와 변화" at bounding box center [772, 390] width 988 height 20
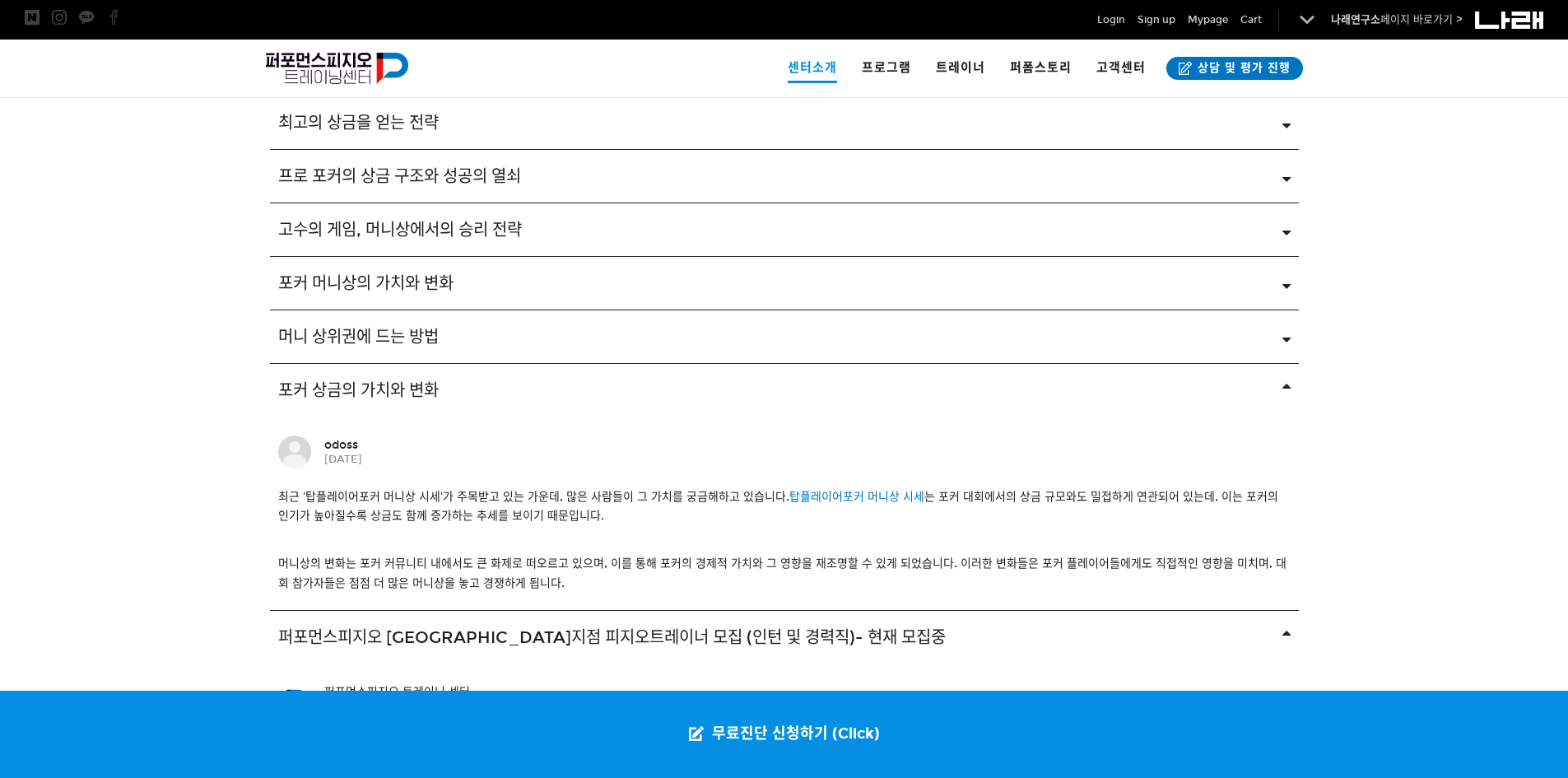
click at [488, 393] on div "포커 상금의 가치와 변화" at bounding box center [772, 390] width 988 height 20
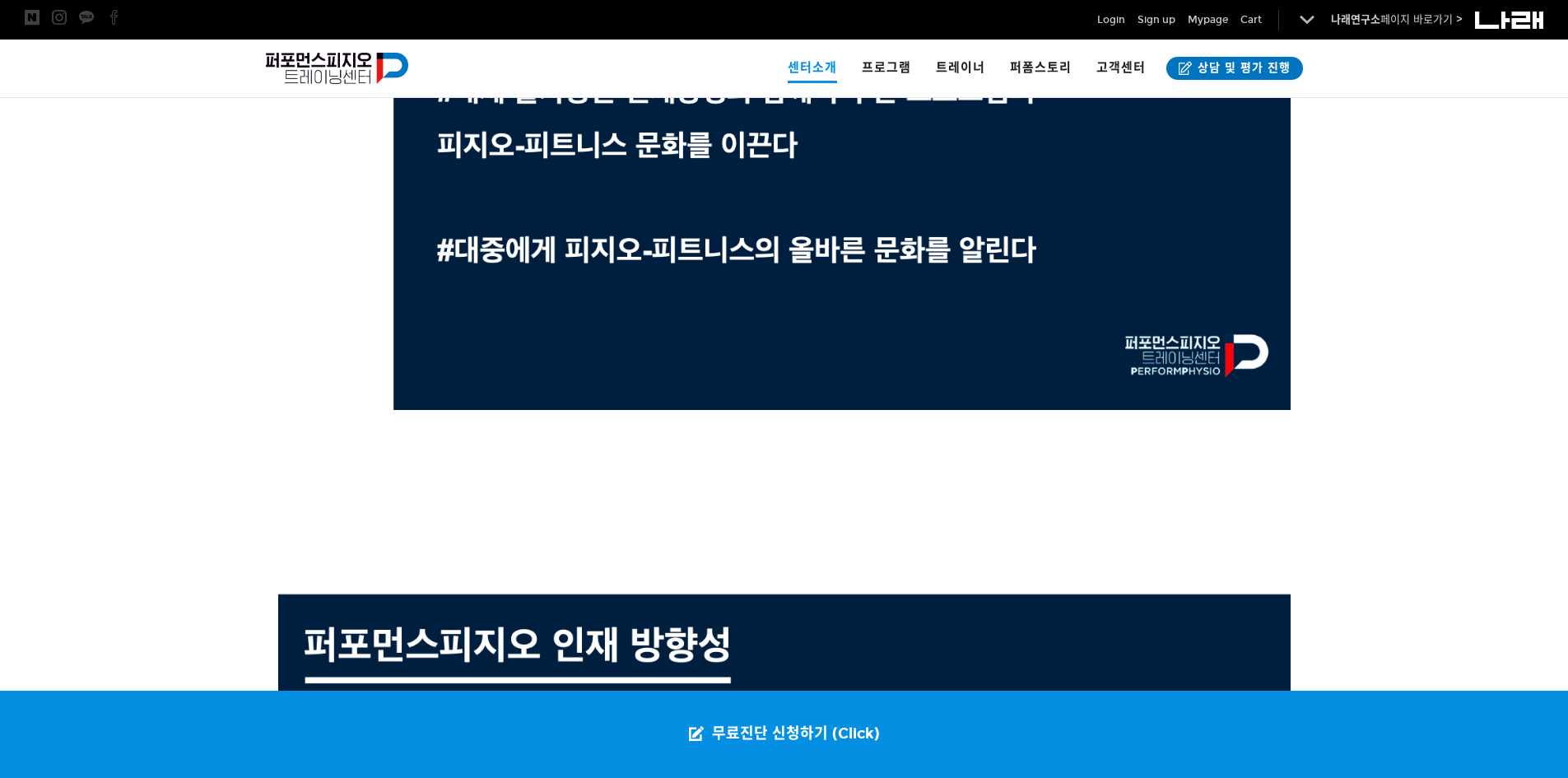
scroll to position [5512, 0]
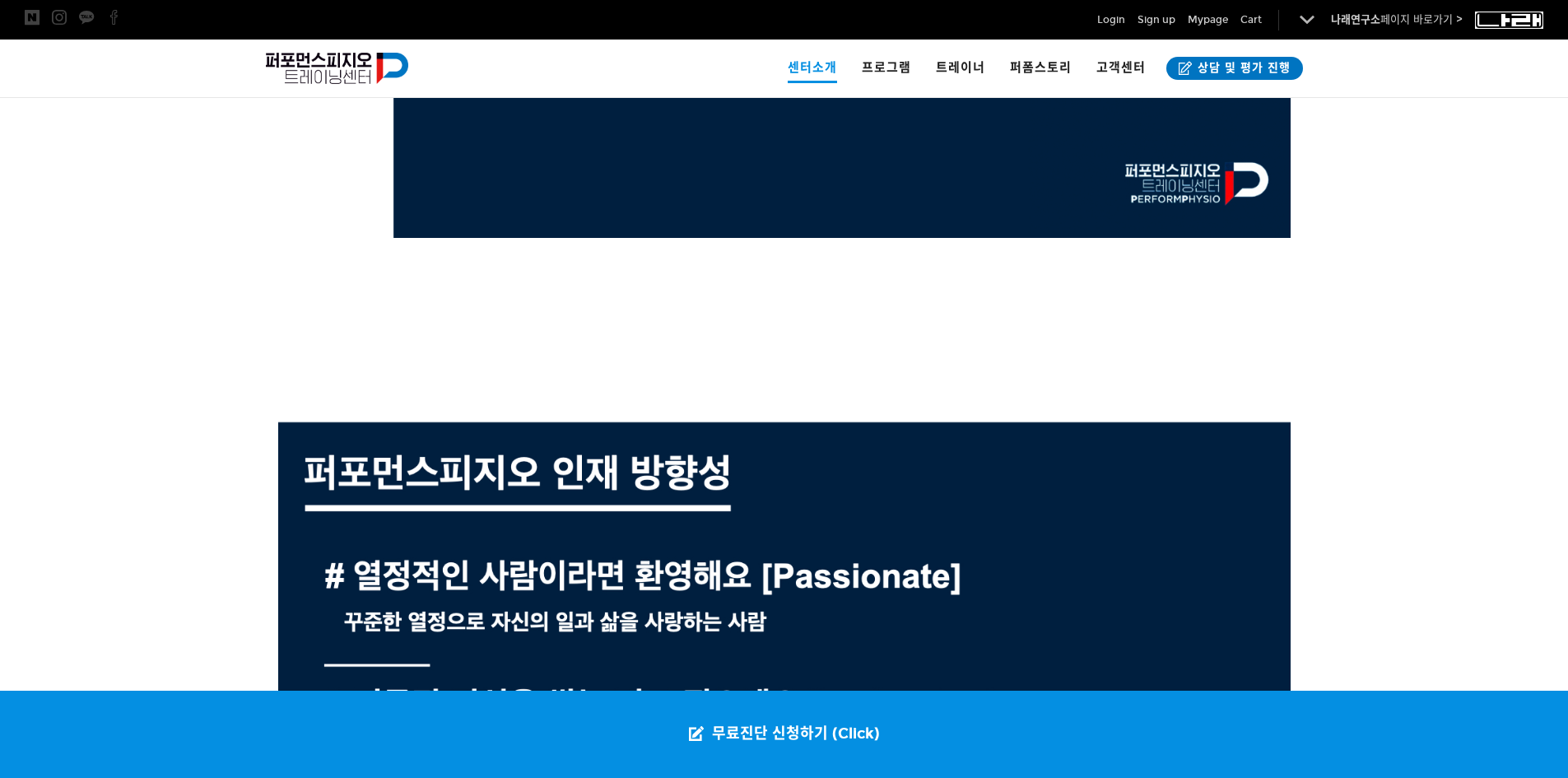
click at [1494, 23] on img at bounding box center [1508, 20] width 68 height 18
